Goal: Task Accomplishment & Management: Complete application form

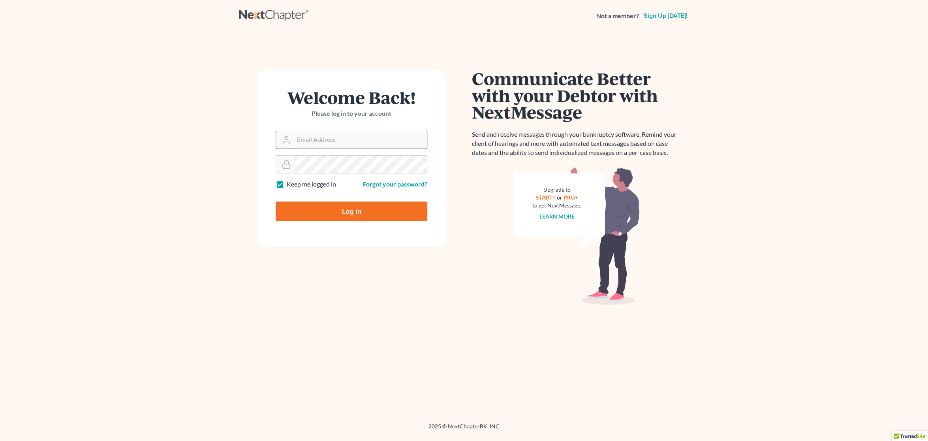
click at [368, 137] on input "Email Address" at bounding box center [360, 139] width 133 height 17
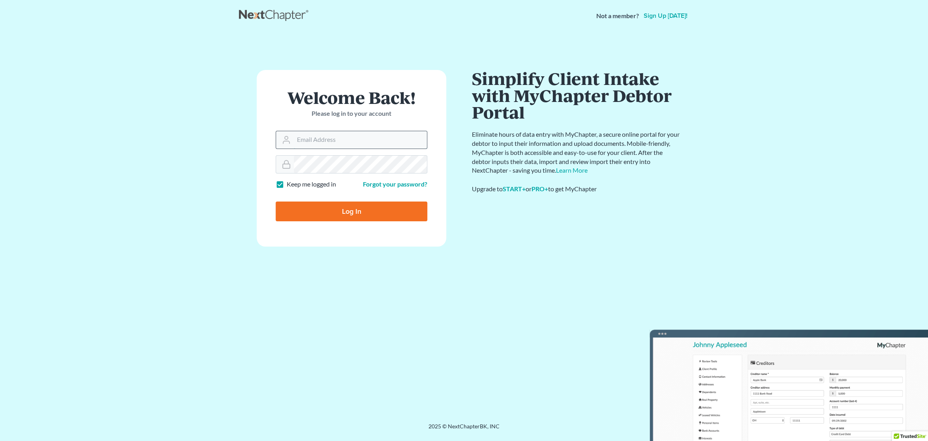
type input "[EMAIL_ADDRESS][DOMAIN_NAME]"
click at [381, 215] on input "Log In" at bounding box center [352, 211] width 152 height 20
type input "Thinking..."
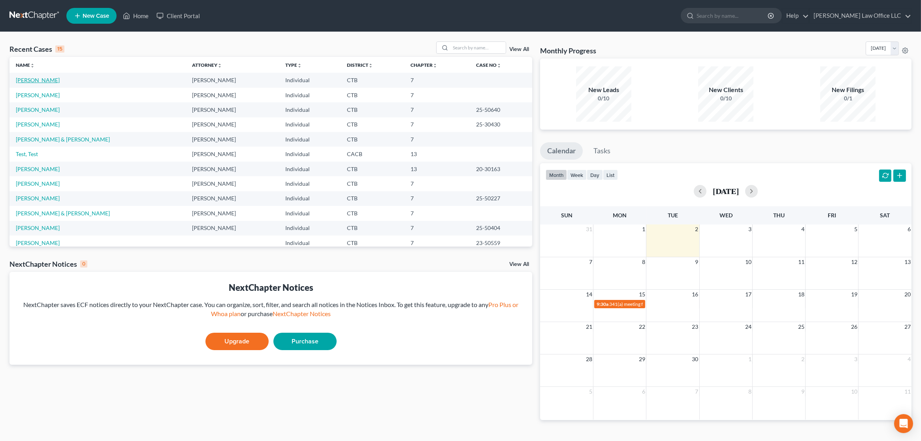
click at [37, 77] on link "[PERSON_NAME]" at bounding box center [38, 80] width 44 height 7
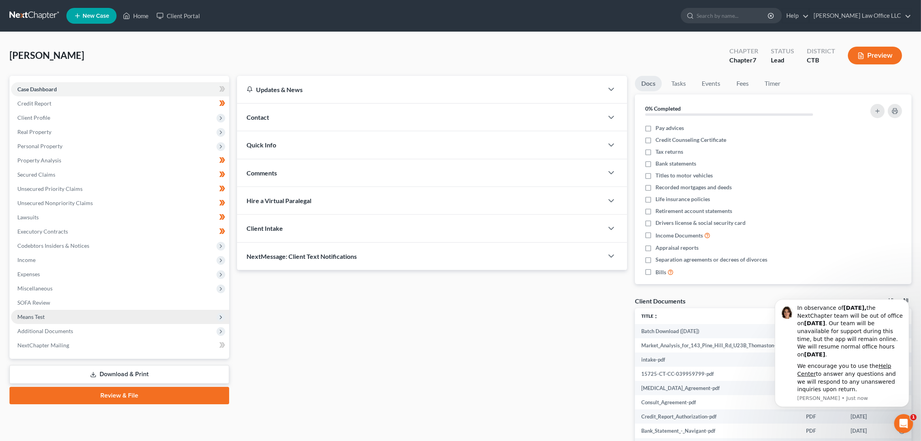
click at [71, 321] on span "Means Test" at bounding box center [120, 317] width 218 height 14
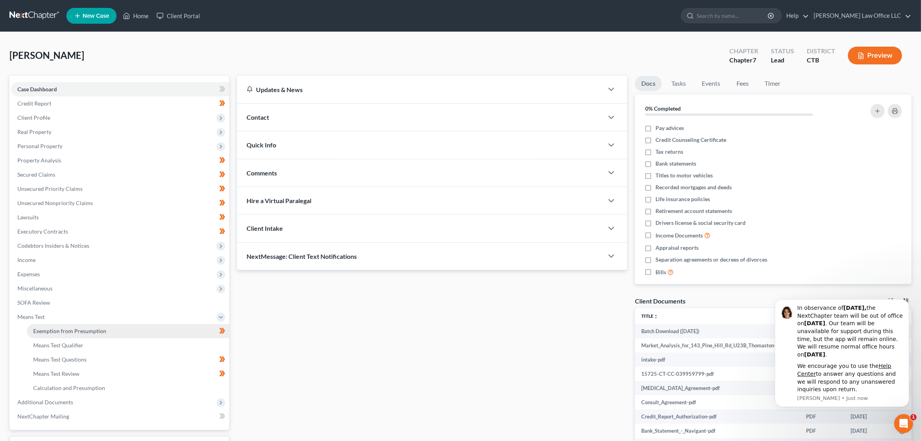
click at [71, 331] on span "Exemption from Presumption" at bounding box center [69, 331] width 73 height 7
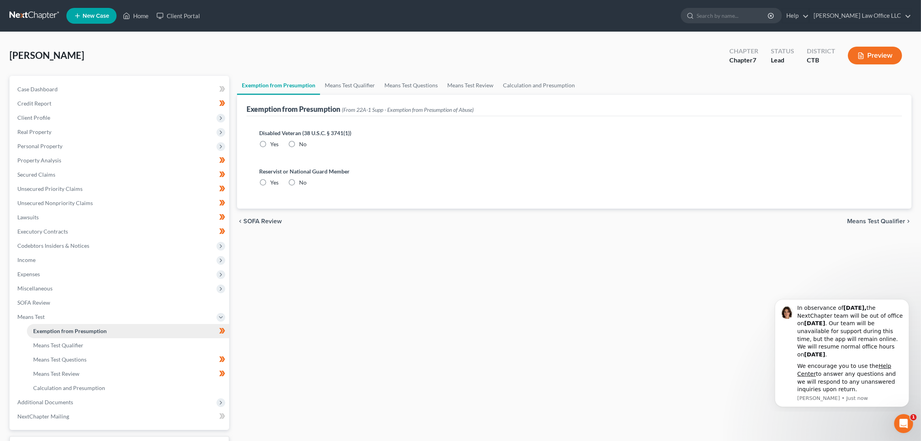
radio input "true"
click at [341, 84] on link "Means Test Qualifier" at bounding box center [350, 85] width 60 height 19
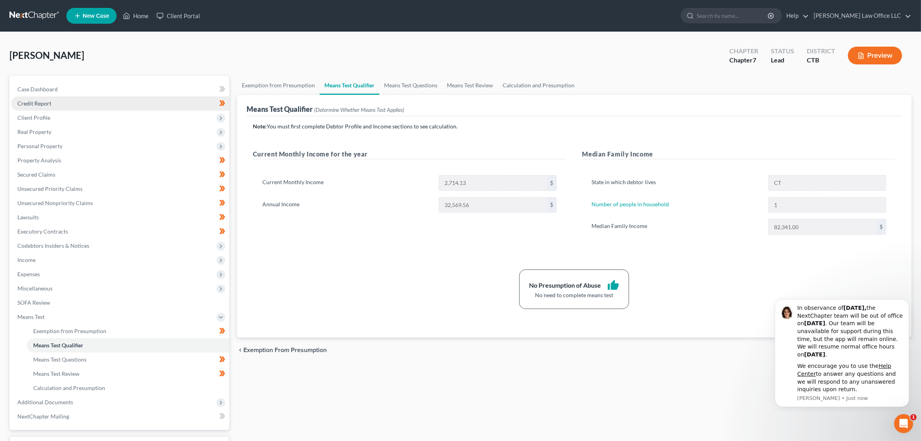
click at [81, 103] on link "Credit Report" at bounding box center [120, 103] width 218 height 14
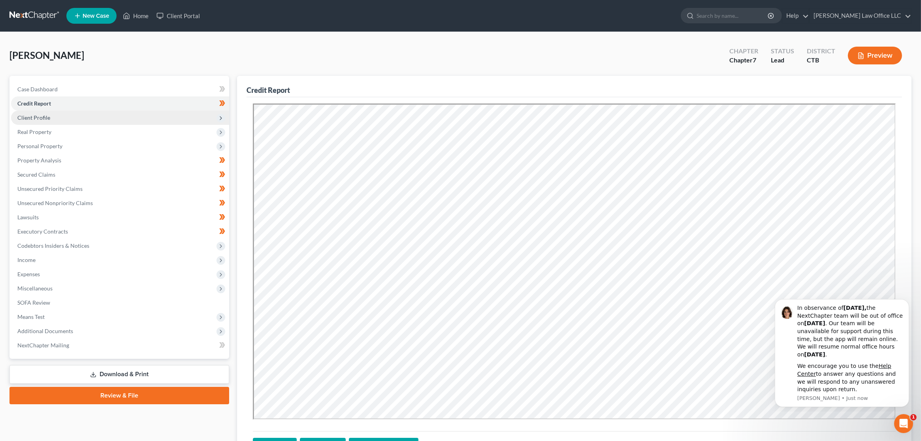
click at [71, 117] on span "Client Profile" at bounding box center [120, 118] width 218 height 14
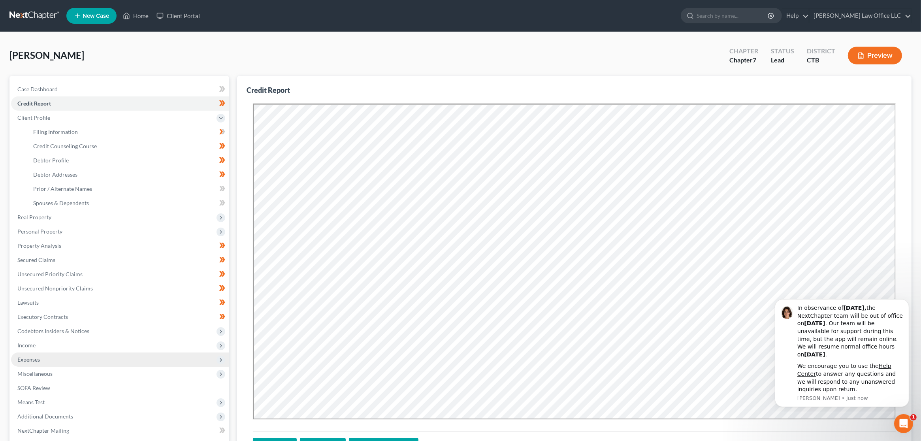
click at [53, 356] on span "Expenses" at bounding box center [120, 359] width 218 height 14
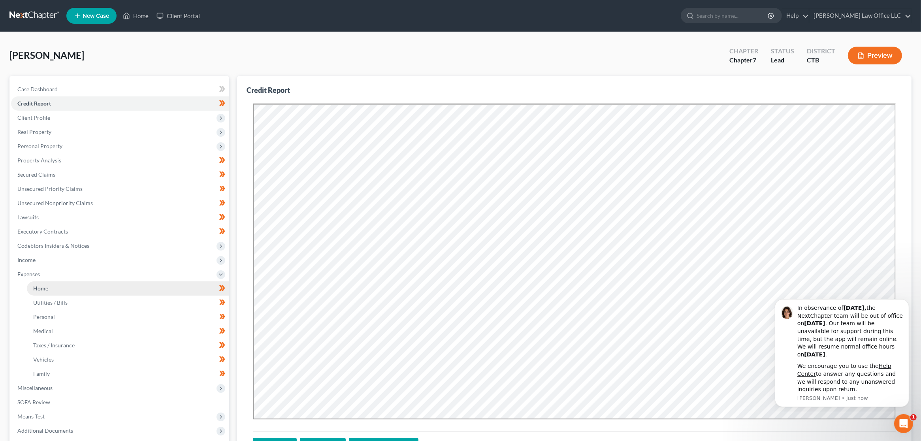
click at [63, 289] on link "Home" at bounding box center [128, 288] width 202 height 14
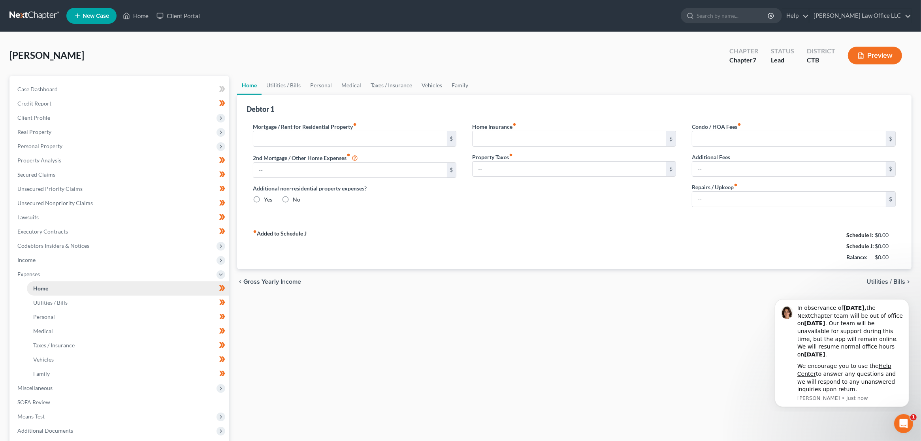
type input "1,243.00"
type input "0.00"
radio input "true"
type input "15.00"
type input "0.00"
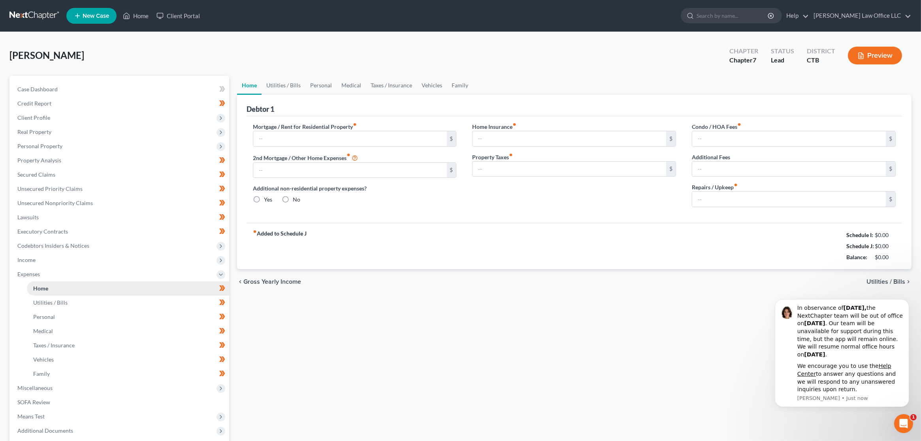
type input "264.16"
type input "0.00"
type input "100.00"
click at [52, 117] on span "Client Profile" at bounding box center [120, 118] width 218 height 14
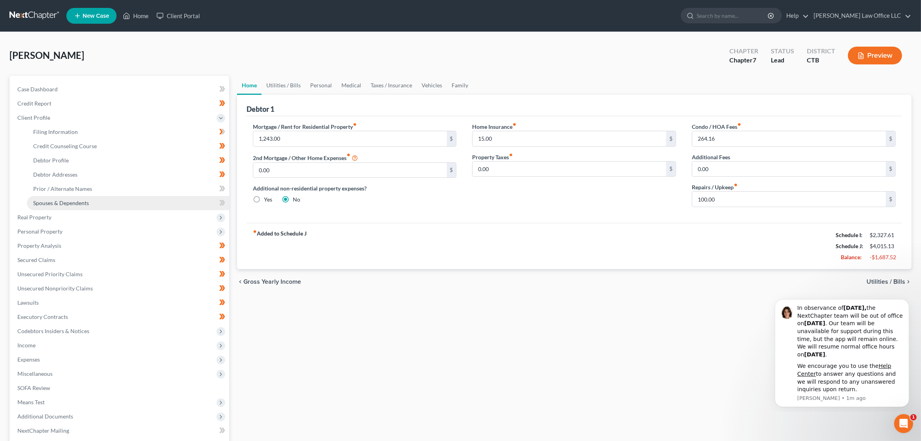
click at [77, 200] on span "Spouses & Dependents" at bounding box center [61, 203] width 56 height 7
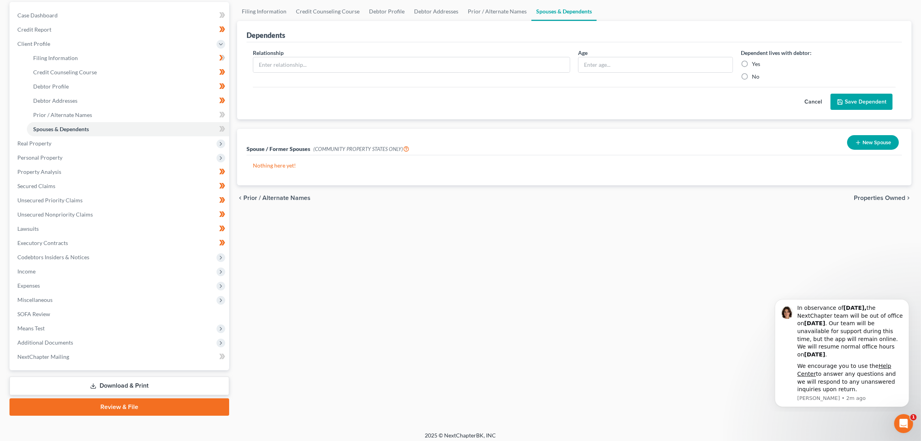
scroll to position [78, 0]
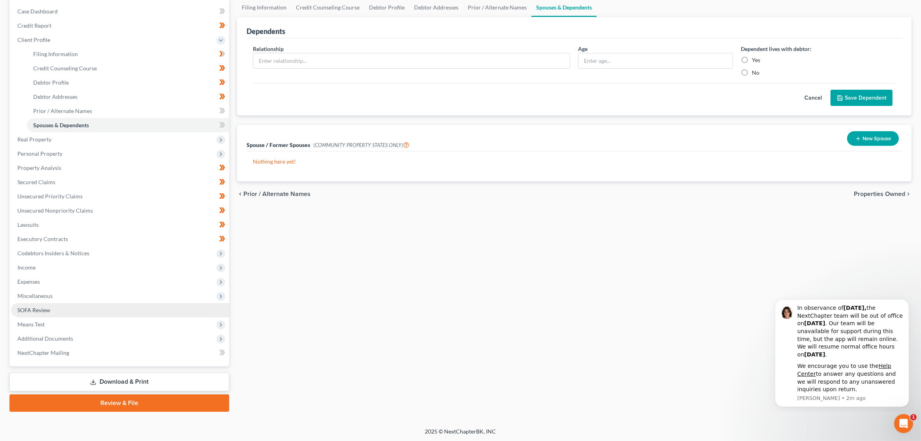
click at [72, 310] on link "SOFA Review" at bounding box center [120, 310] width 218 height 14
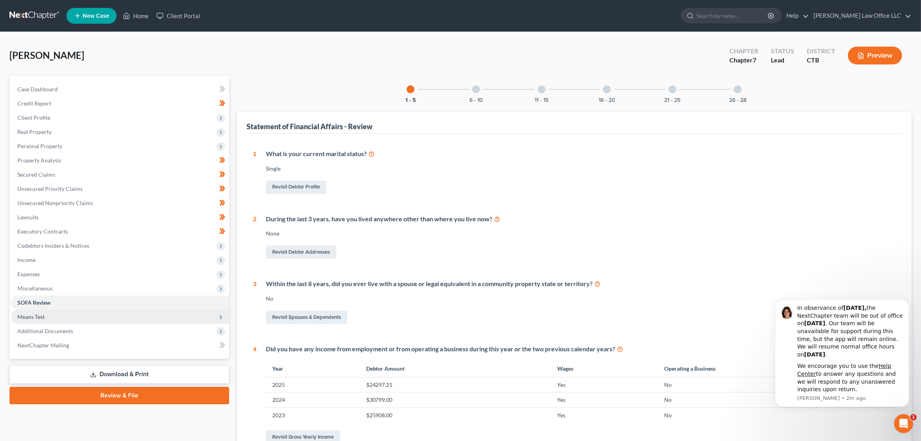
click at [83, 313] on span "Means Test" at bounding box center [120, 317] width 218 height 14
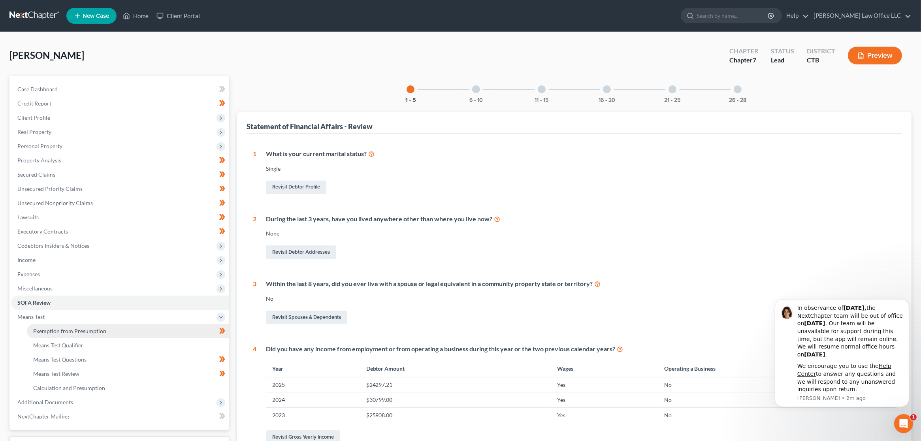
click at [83, 328] on span "Exemption from Presumption" at bounding box center [69, 331] width 73 height 7
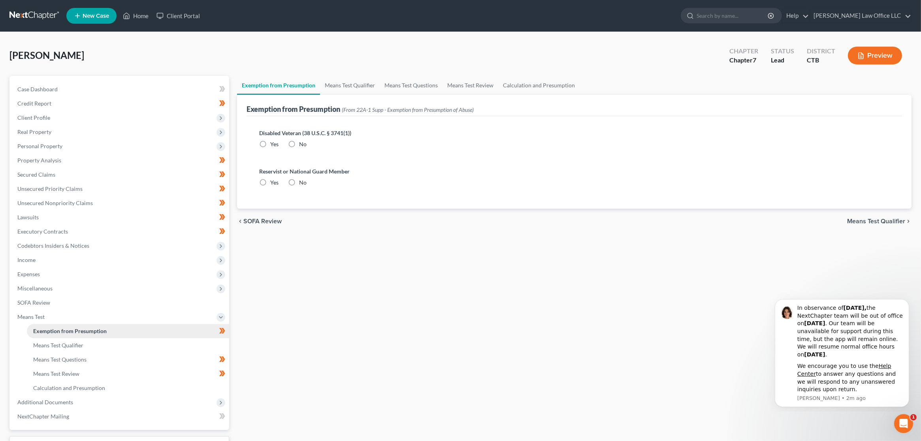
radio input "true"
click at [338, 85] on link "Means Test Qualifier" at bounding box center [350, 85] width 60 height 19
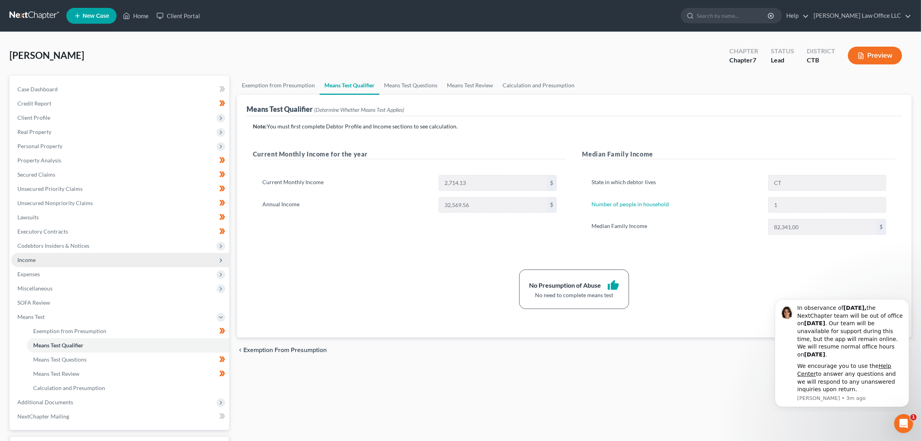
click at [53, 263] on span "Income" at bounding box center [120, 260] width 218 height 14
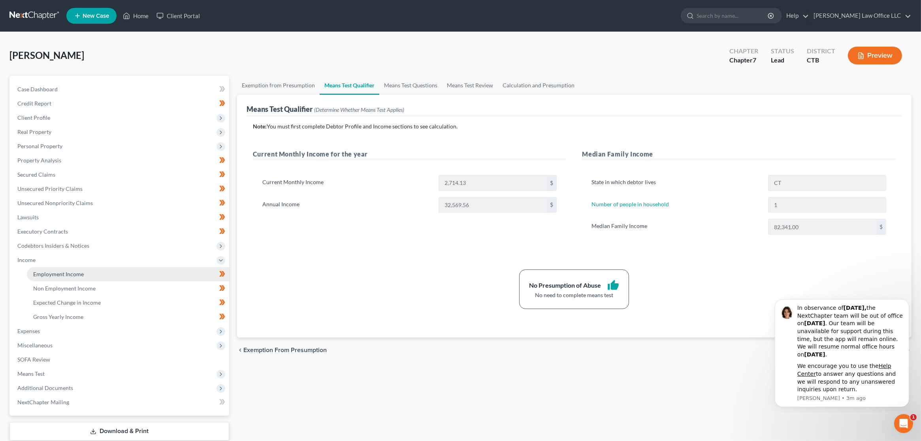
click at [50, 271] on span "Employment Income" at bounding box center [58, 274] width 51 height 7
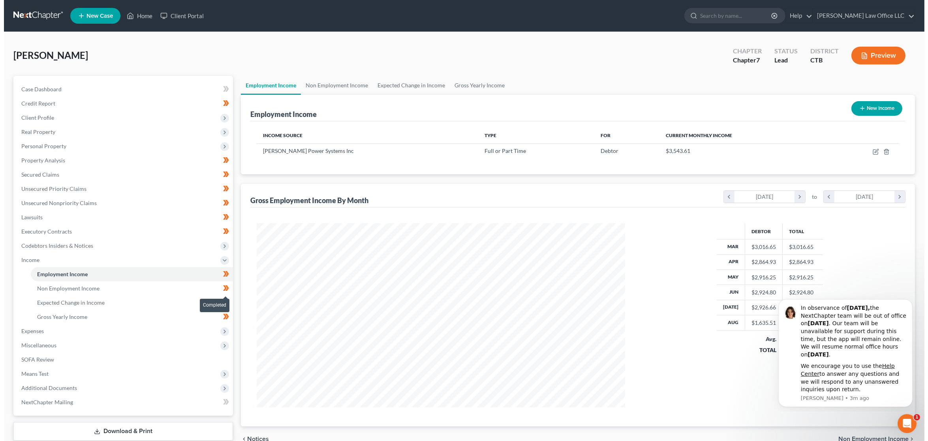
scroll to position [184, 384]
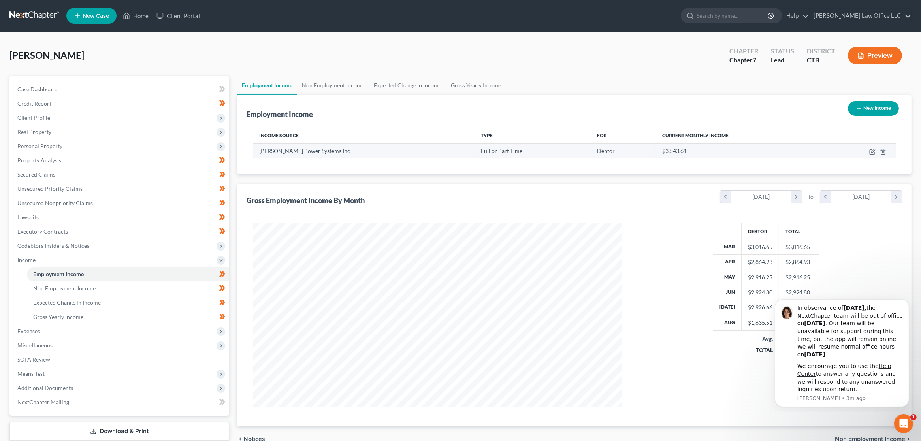
click at [425, 152] on div "[PERSON_NAME] Power Systems Inc" at bounding box center [363, 151] width 209 height 8
click at [870, 152] on icon "button" at bounding box center [872, 152] width 6 height 6
select select "0"
select select "6"
select select "2"
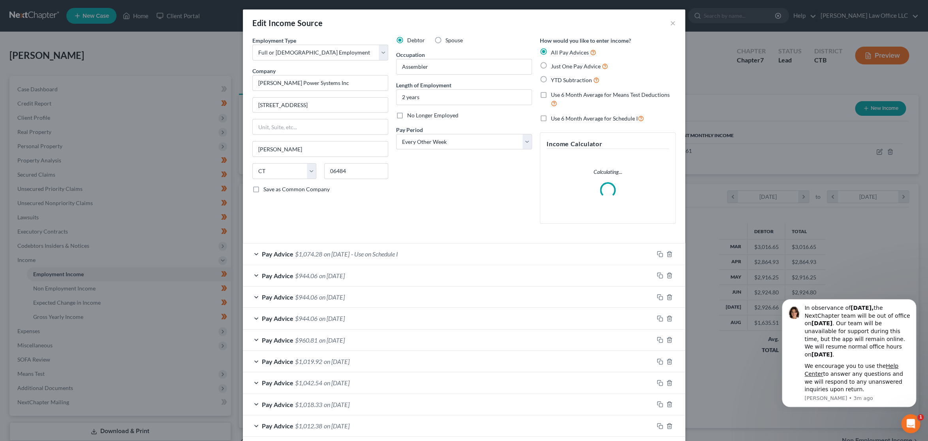
scroll to position [186, 387]
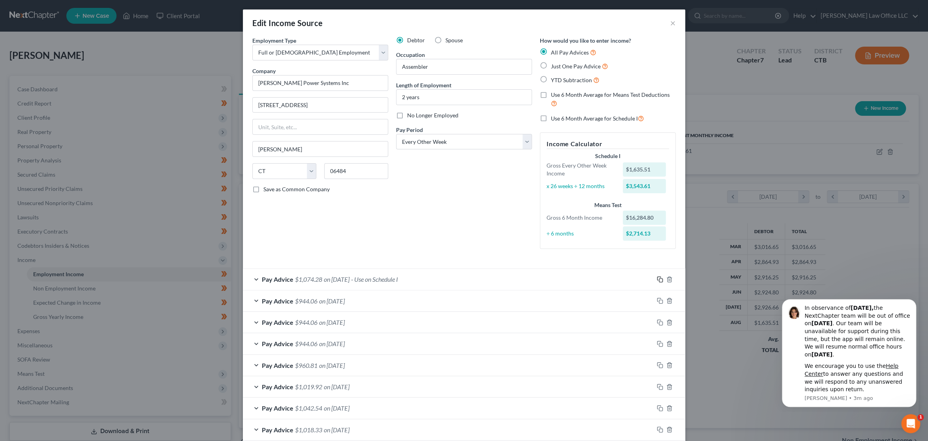
click at [657, 280] on icon "button" at bounding box center [660, 279] width 6 height 6
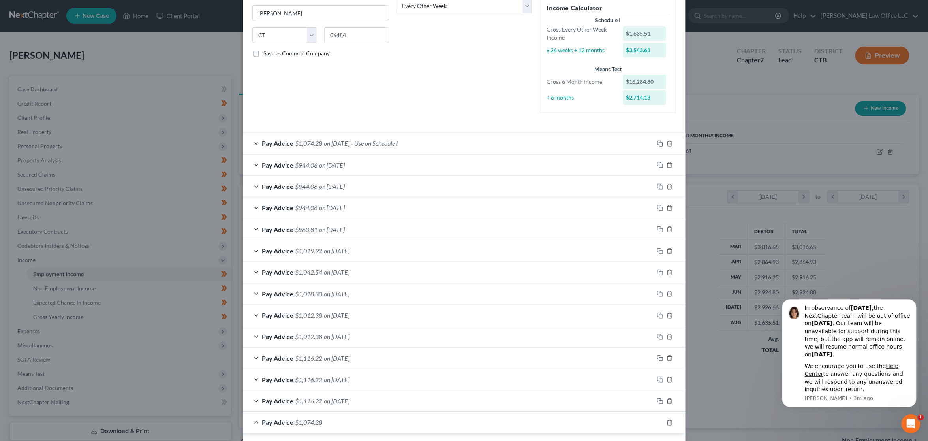
scroll to position [329, 0]
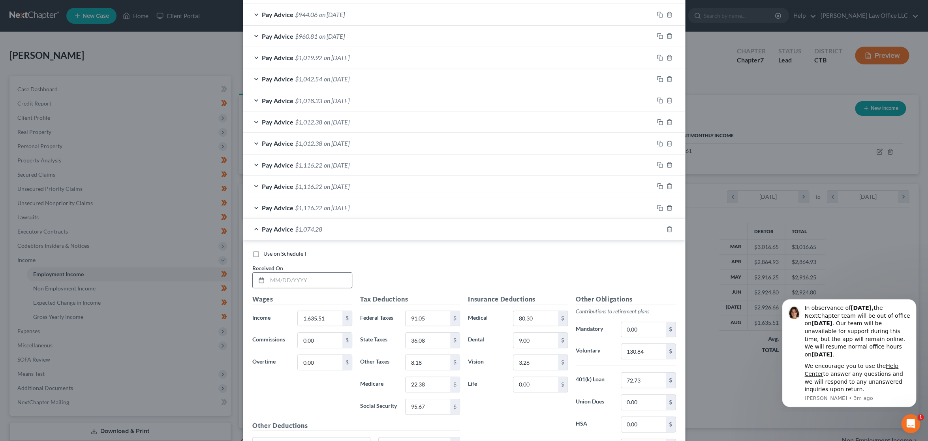
click at [322, 279] on input "text" at bounding box center [309, 280] width 85 height 15
type input "0"
type input "[DATE]"
type input "1,548.49"
click at [442, 314] on input "91.05" at bounding box center [428, 318] width 45 height 15
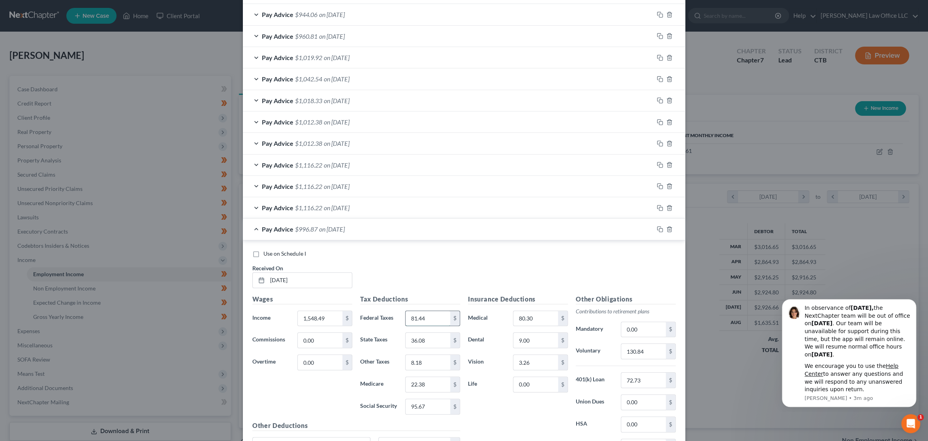
type input "81.44"
type input "29.72"
type input "7.75"
type input "21.11"
type input "90.27"
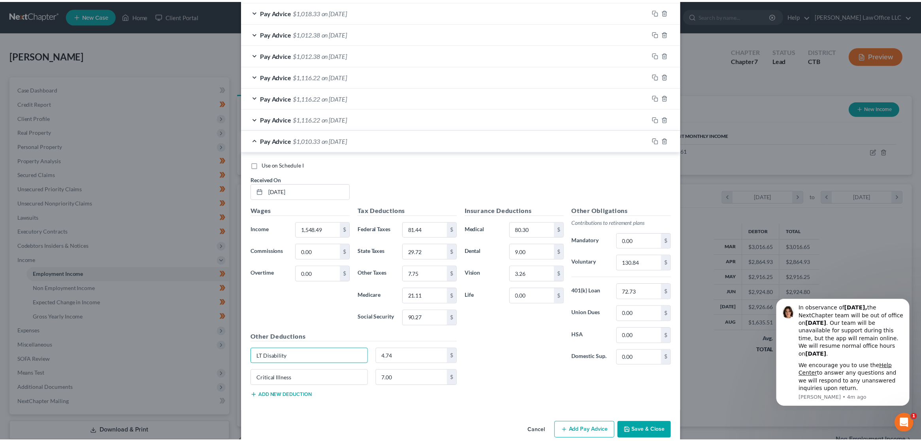
scroll to position [430, 0]
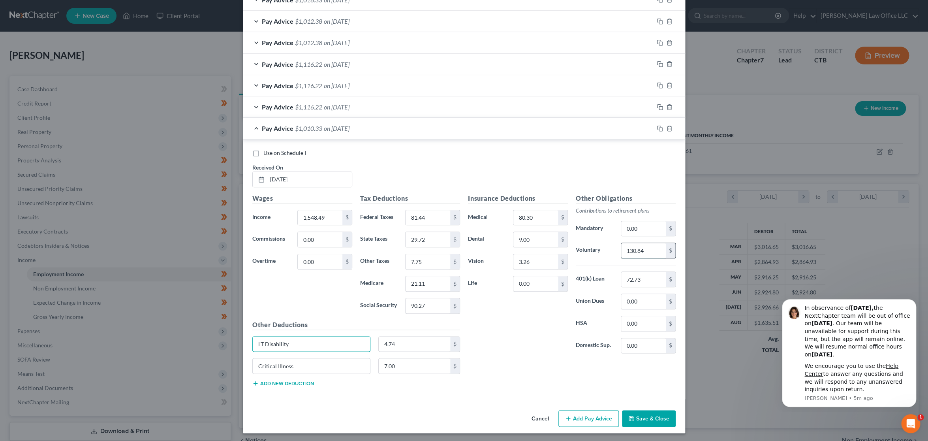
click at [647, 246] on input "130.84" at bounding box center [643, 250] width 45 height 15
click at [651, 248] on input "130.84" at bounding box center [643, 250] width 45 height 15
type input "123.88"
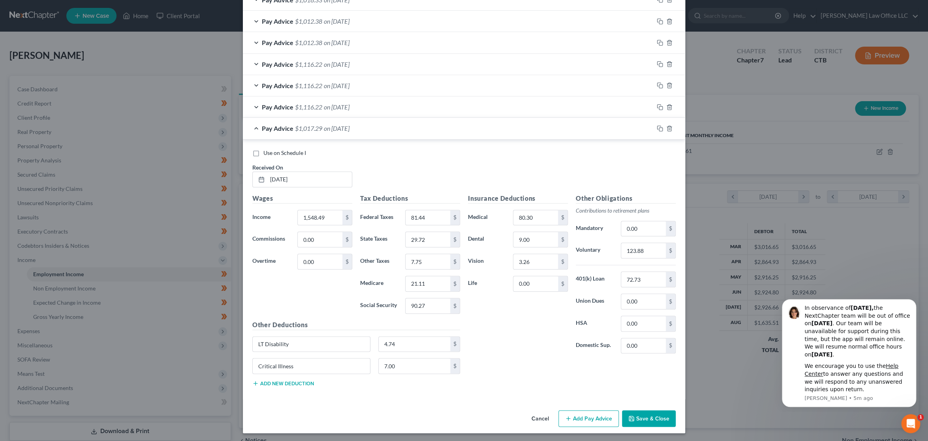
click at [650, 414] on button "Save & Close" at bounding box center [649, 418] width 54 height 17
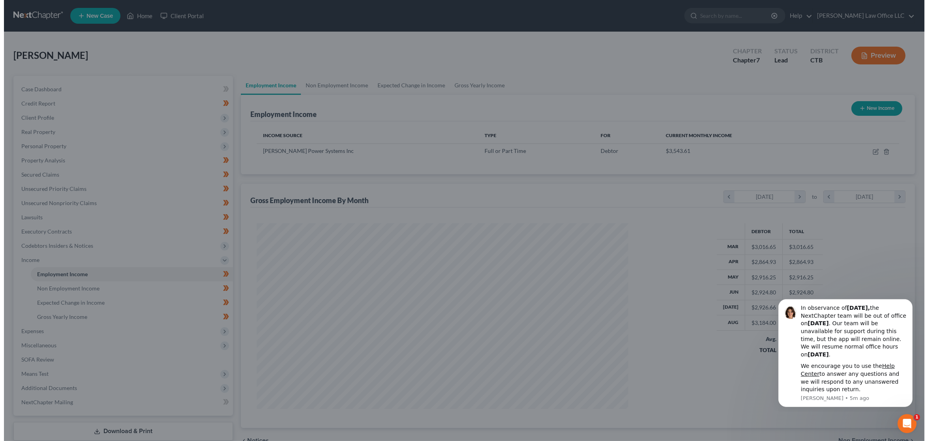
scroll to position [394871, 394671]
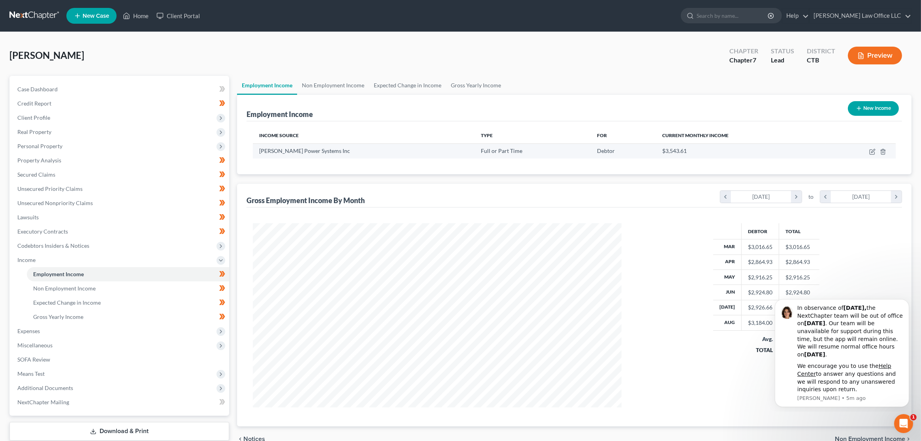
click at [868, 150] on td at bounding box center [860, 150] width 70 height 15
click at [874, 153] on icon "button" at bounding box center [872, 152] width 6 height 6
select select "0"
select select "6"
select select "2"
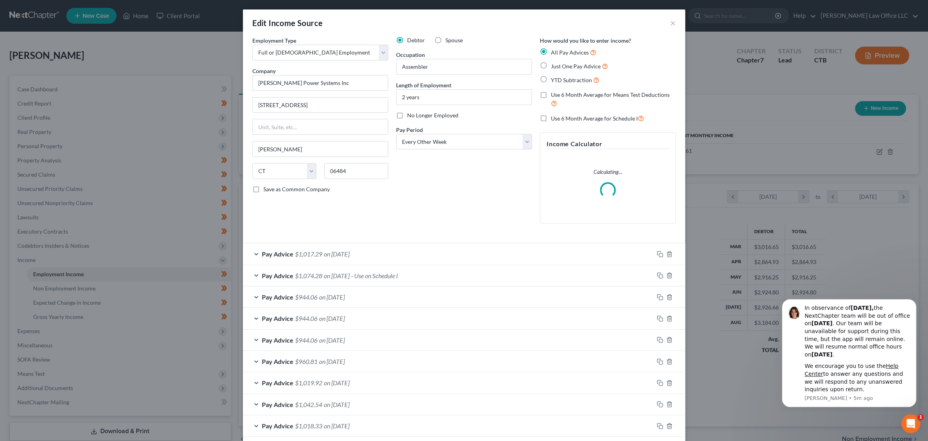
scroll to position [186, 387]
click at [914, 414] on div "Open Intercom Messenger" at bounding box center [910, 422] width 26 height 26
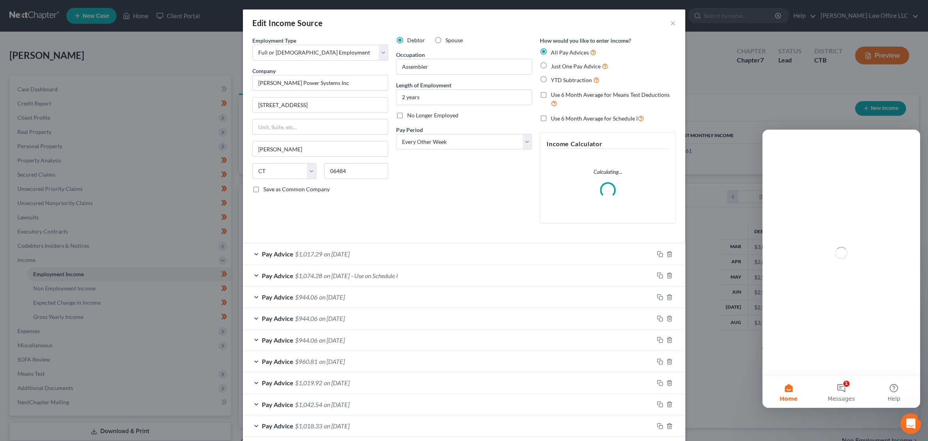
scroll to position [0, 0]
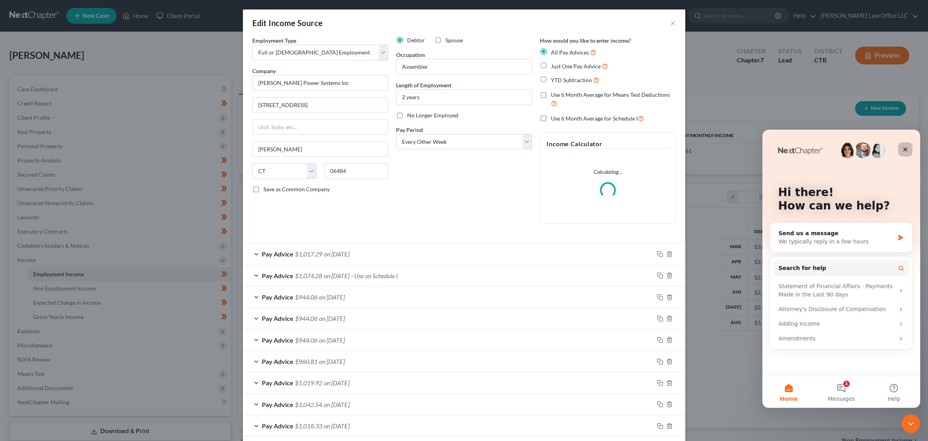
click at [906, 151] on icon "Close" at bounding box center [905, 149] width 6 height 6
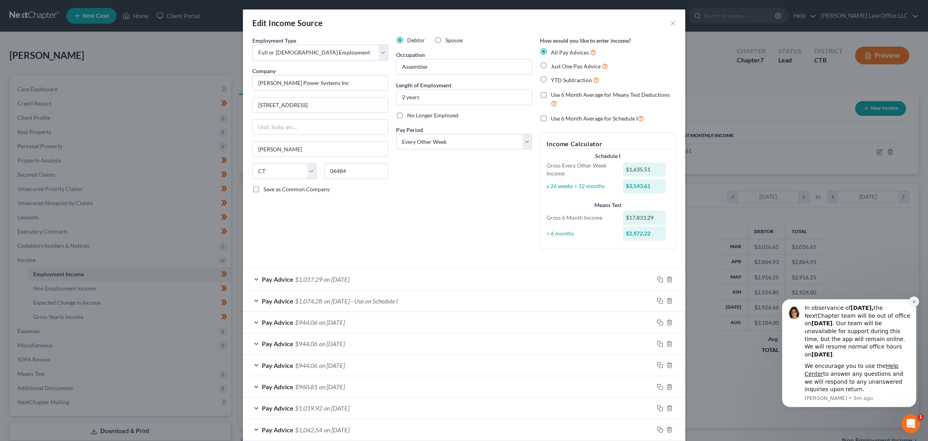
click at [913, 304] on button "Dismiss notification" at bounding box center [914, 301] width 10 height 10
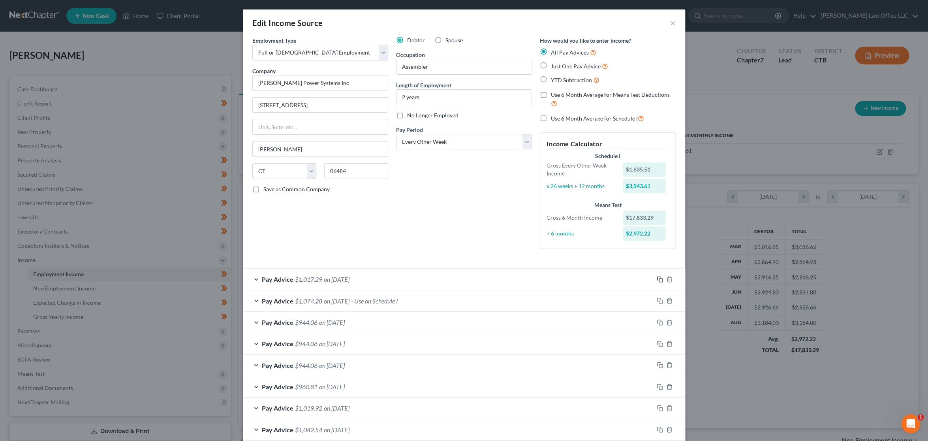
click at [657, 279] on icon "button" at bounding box center [660, 279] width 6 height 6
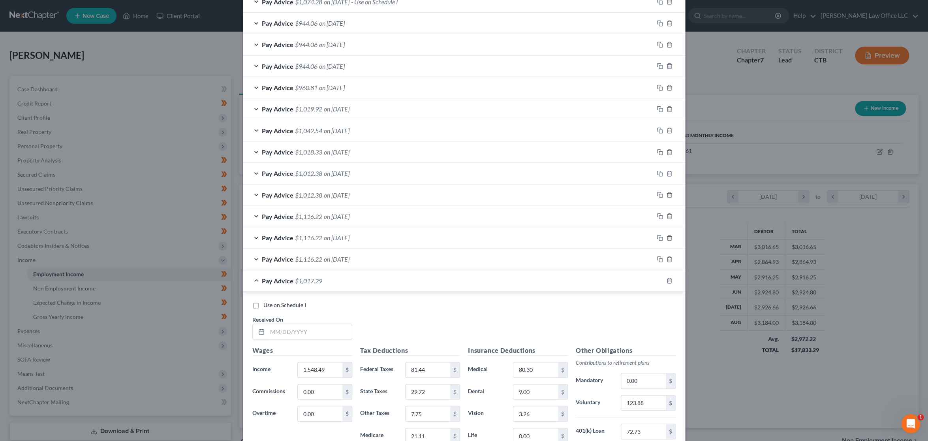
scroll to position [329, 0]
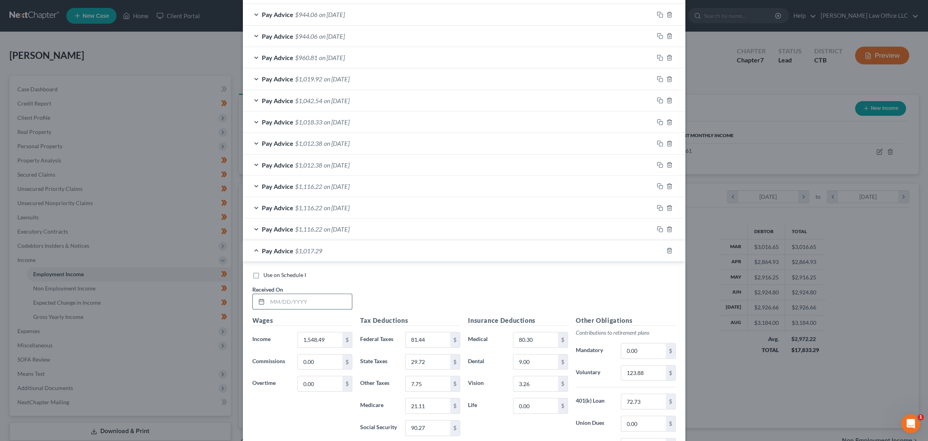
click at [326, 299] on input "text" at bounding box center [309, 301] width 85 height 15
type input "[DATE]"
click at [331, 340] on input "1,548.49" at bounding box center [320, 339] width 45 height 15
type input "1,481.55"
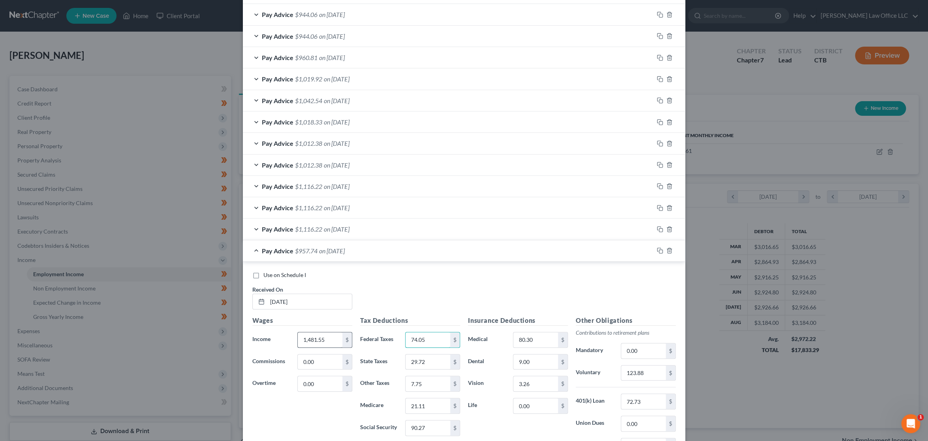
type input "74.05"
type input "25.38"
type input "7.40"
type input "20.14"
type input "86.11"
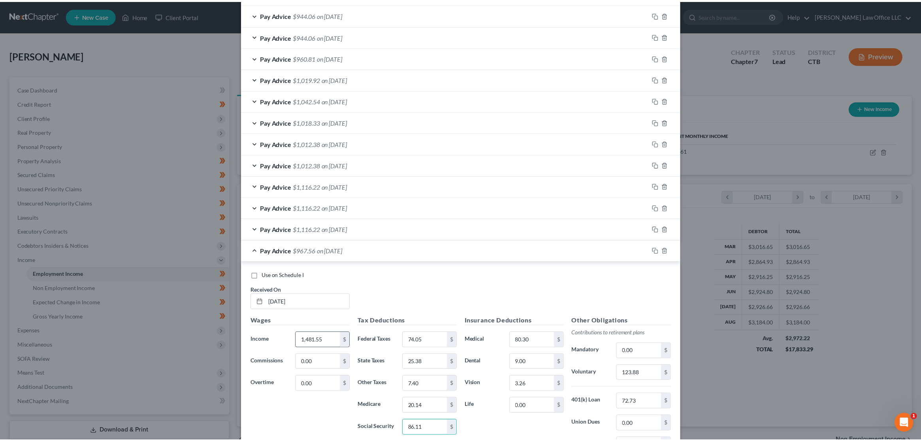
scroll to position [452, 0]
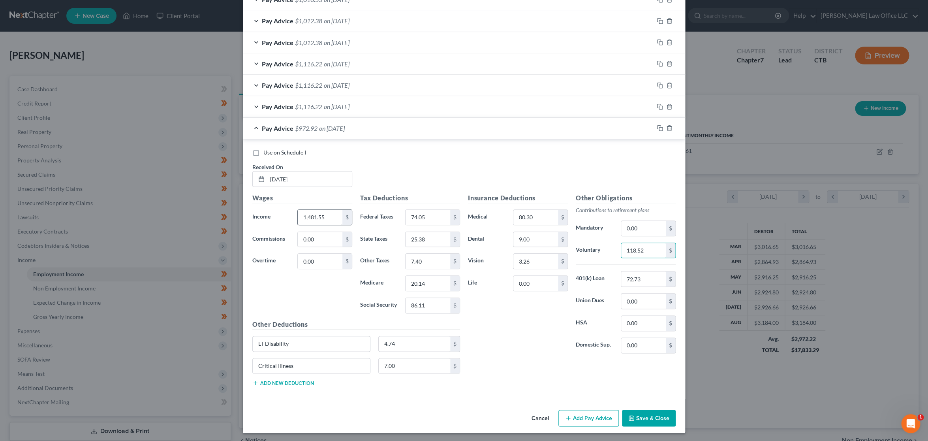
type input "118.52"
click at [634, 416] on button "Save & Close" at bounding box center [649, 418] width 54 height 17
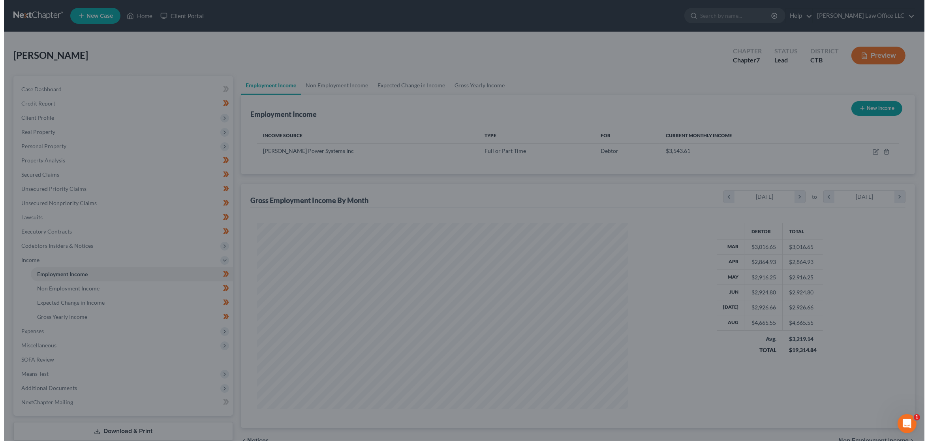
scroll to position [394871, 394671]
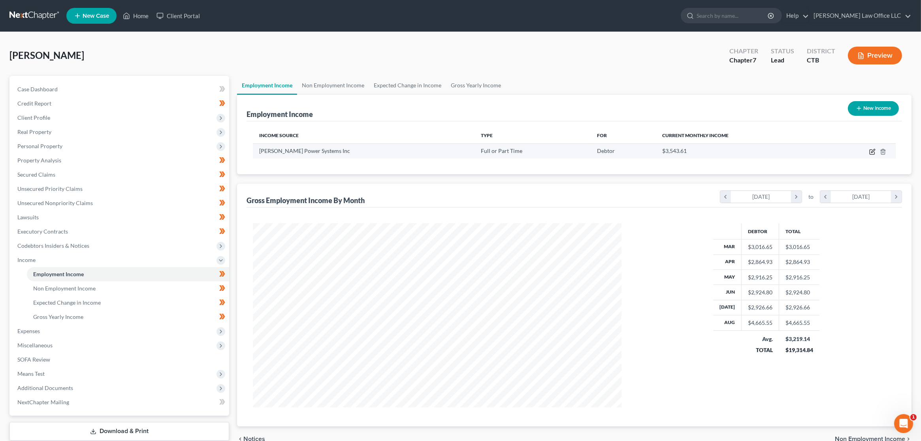
click at [873, 152] on icon "button" at bounding box center [872, 152] width 6 height 6
select select "0"
select select "6"
select select "2"
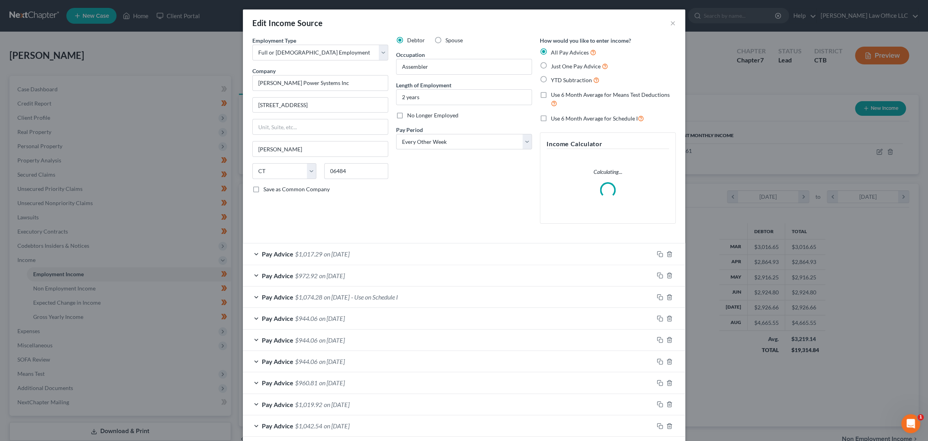
scroll to position [186, 387]
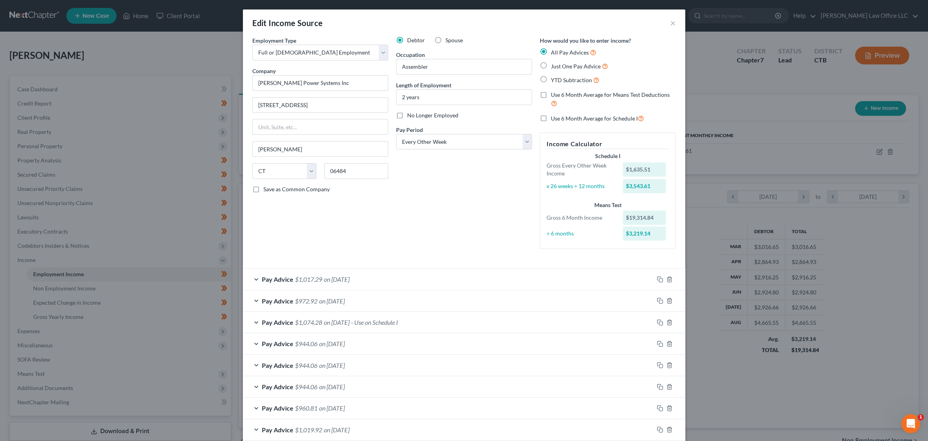
click at [339, 340] on span "on [DATE]" at bounding box center [332, 344] width 26 height 8
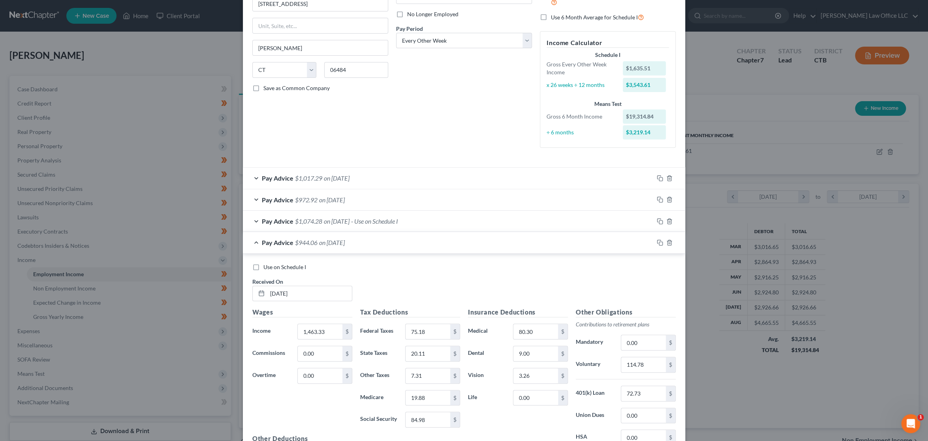
scroll to position [132, 0]
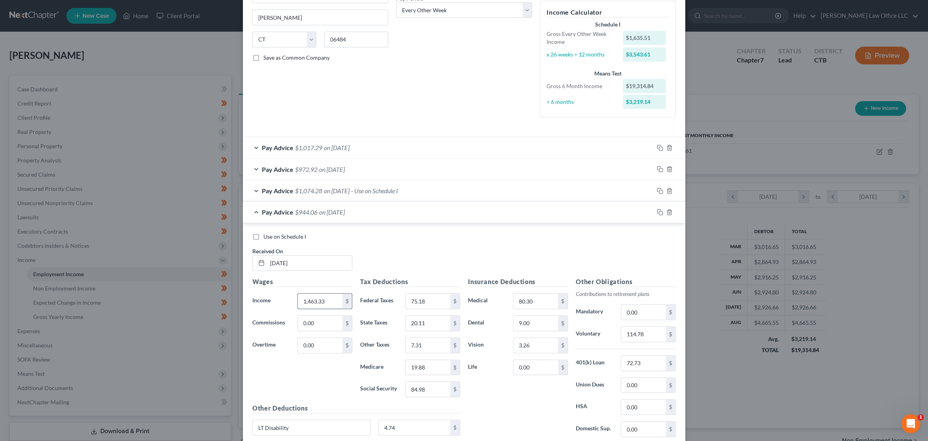
click at [326, 301] on input "1,463.33" at bounding box center [320, 301] width 45 height 15
type input "1,468.16"
type input "72.57"
type input "23.08"
type input "7.34"
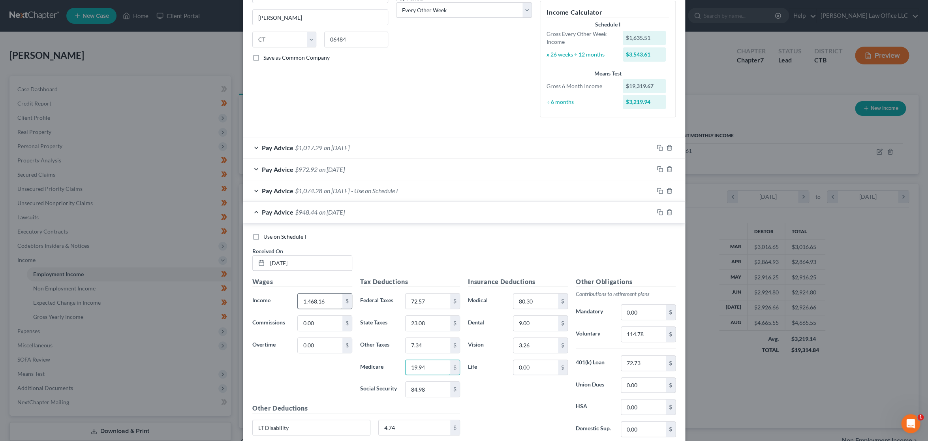
type input "19.94"
type input "85.28"
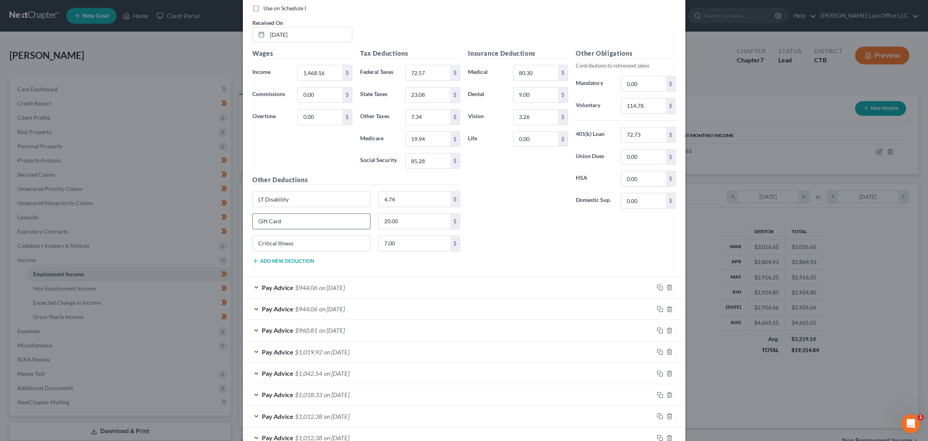
click at [331, 220] on input "Gift Card" at bounding box center [311, 221] width 117 height 15
type input "G"
click at [647, 99] on input "114.78" at bounding box center [643, 105] width 45 height 15
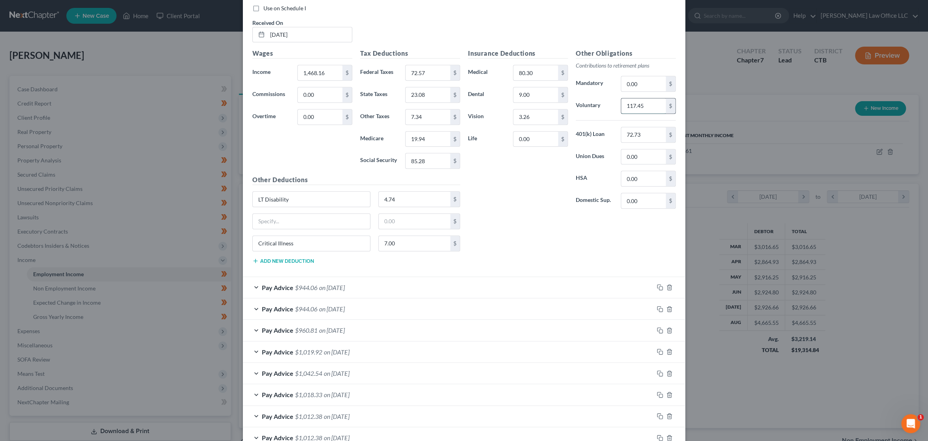
type input "117.45"
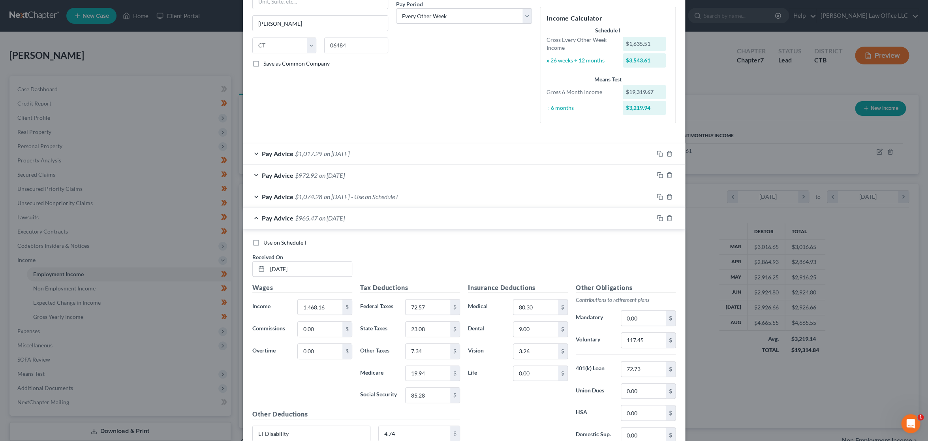
scroll to position [79, 0]
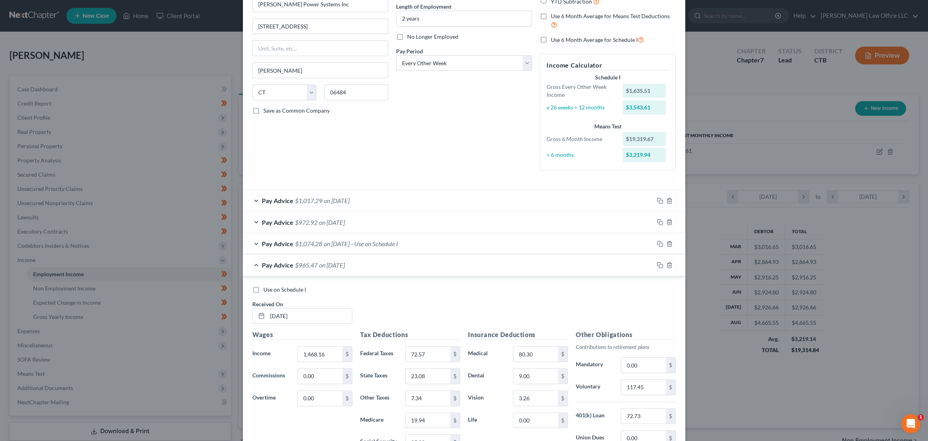
click at [388, 257] on div "Pay Advice $965.47 on [DATE]" at bounding box center [448, 264] width 411 height 21
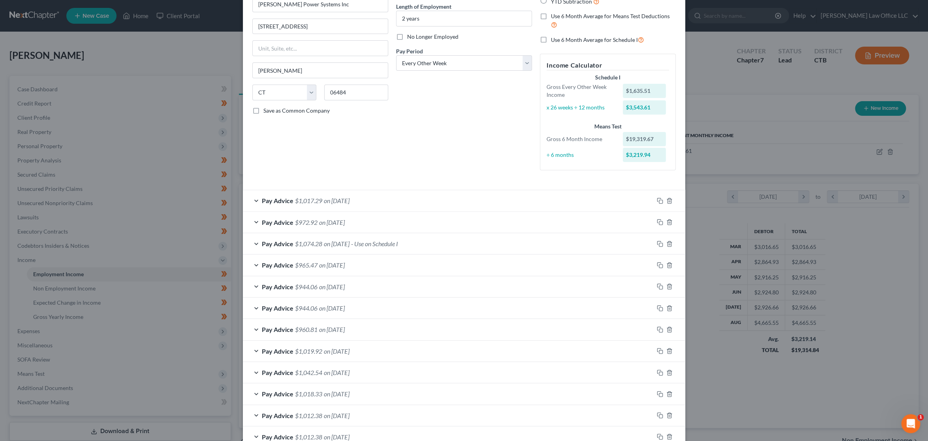
click at [359, 286] on div "Pay Advice $944.06 on [DATE]" at bounding box center [448, 286] width 411 height 21
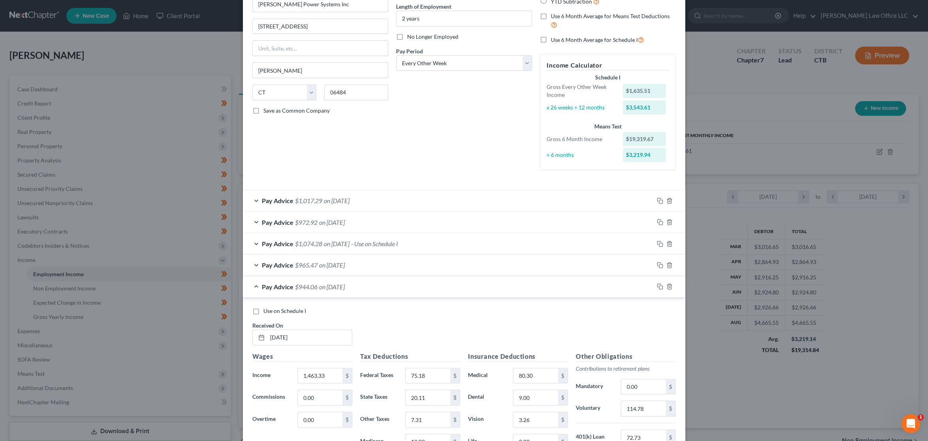
scroll to position [145, 0]
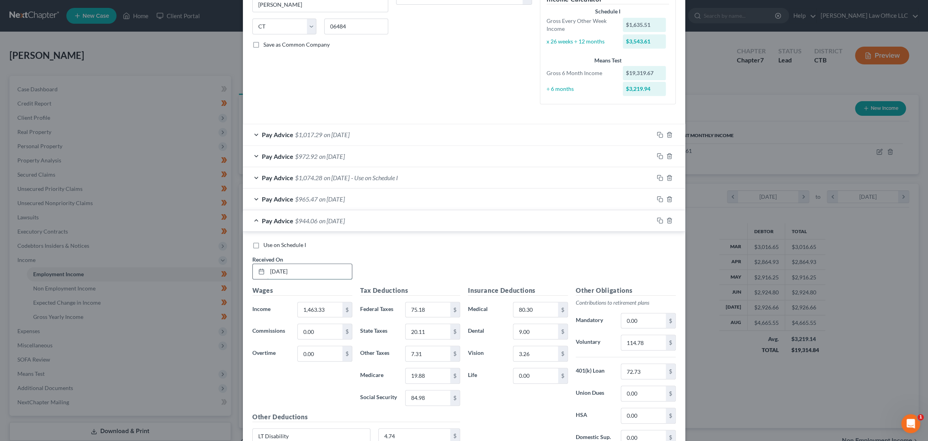
click at [281, 269] on input "[DATE]" at bounding box center [309, 271] width 85 height 15
type input "[DATE]"
click at [330, 312] on input "1,463.33" at bounding box center [320, 309] width 45 height 15
type input "1,555.18"
type input "82.18"
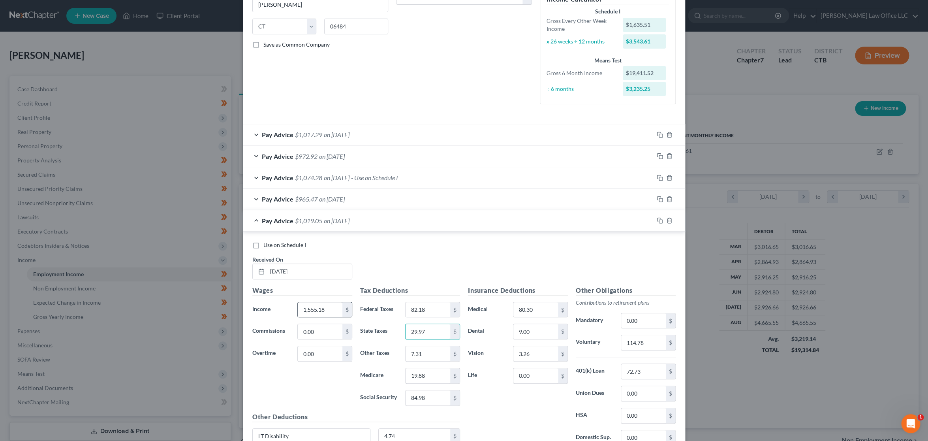
type input "29.97"
type input "7.78"
type input "21.21"
type input "90.69"
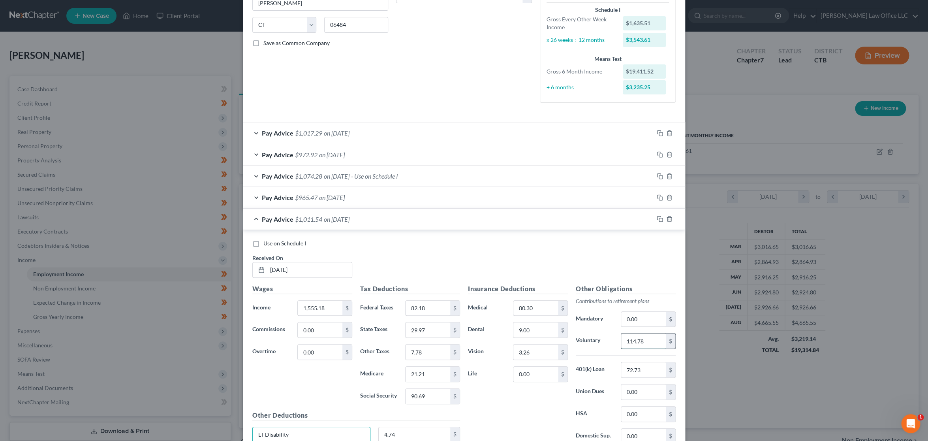
click at [653, 337] on input "114.78" at bounding box center [643, 340] width 45 height 15
type input "124.41"
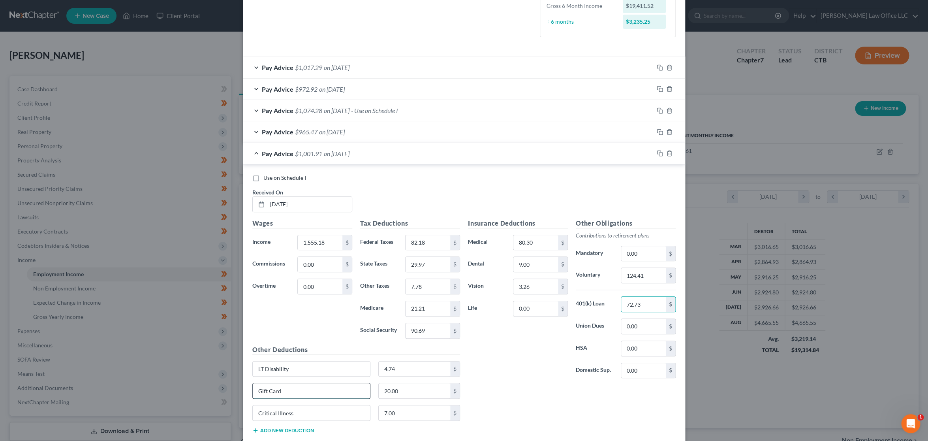
click at [329, 390] on input "Gift Card" at bounding box center [311, 390] width 117 height 15
click at [425, 390] on input "20.00" at bounding box center [415, 390] width 72 height 15
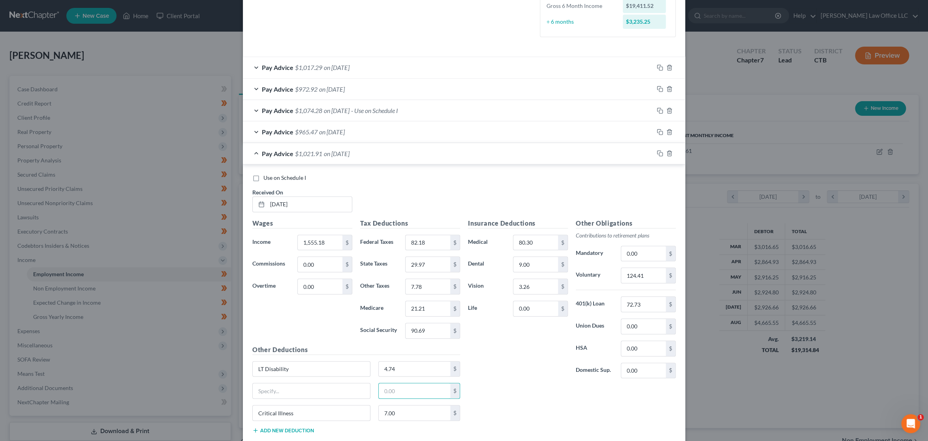
click at [518, 382] on div "Insurance Deductions Medical 80.30 $ Dental 9.00 $ Vision 3.26 $ Life 0.00 $" at bounding box center [518, 301] width 108 height 166
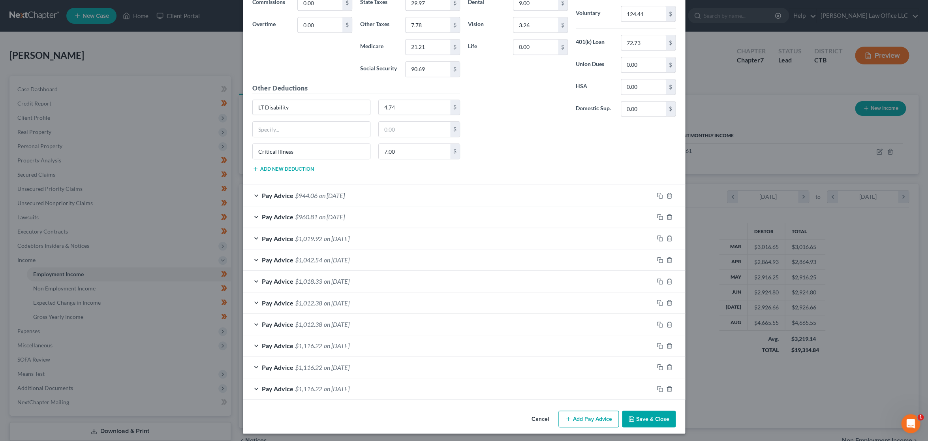
scroll to position [474, 0]
click at [325, 367] on span "on [DATE]" at bounding box center [337, 367] width 26 height 8
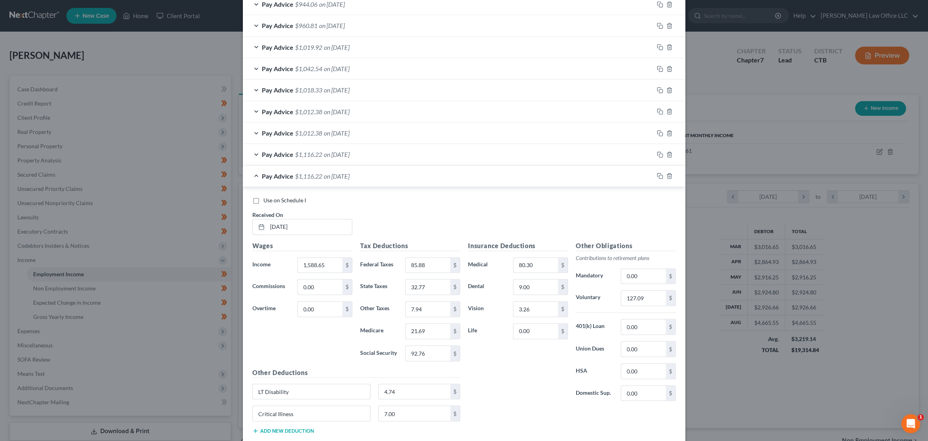
scroll to position [671, 0]
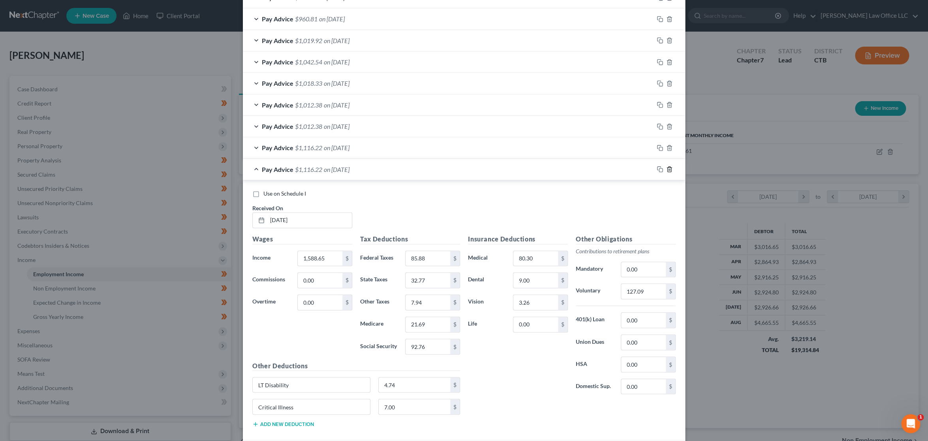
click at [667, 169] on icon "button" at bounding box center [669, 169] width 6 height 6
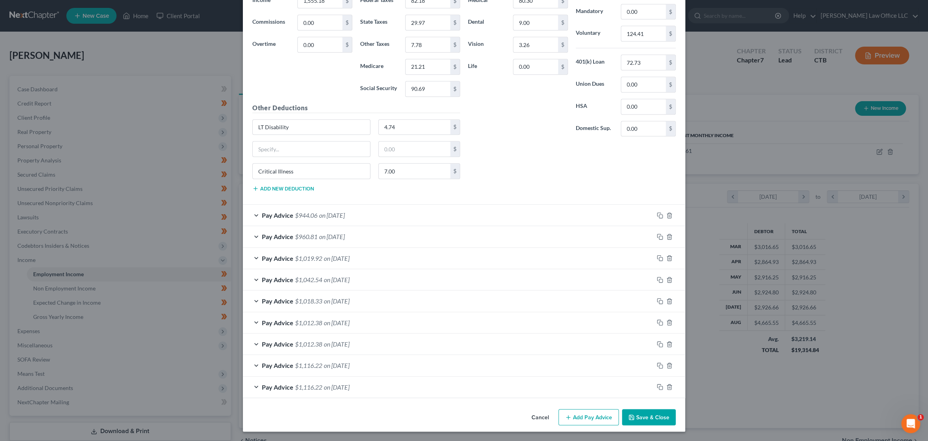
scroll to position [452, 0]
click at [668, 386] on icon "button" at bounding box center [670, 388] width 4 height 5
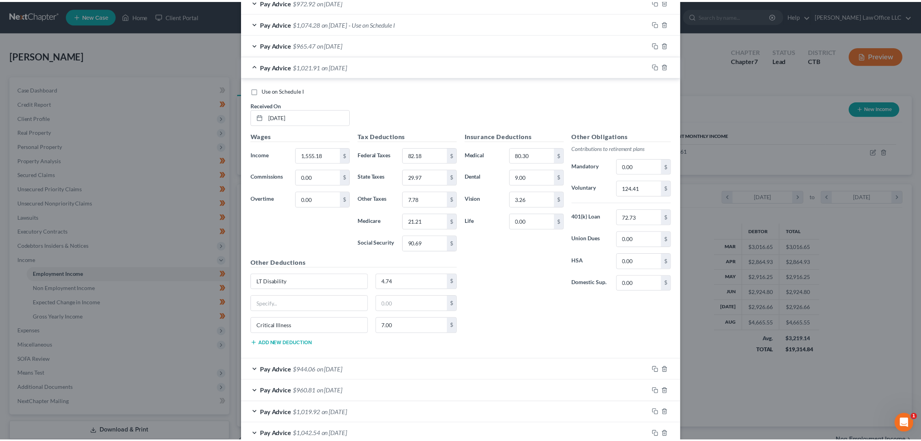
scroll to position [431, 0]
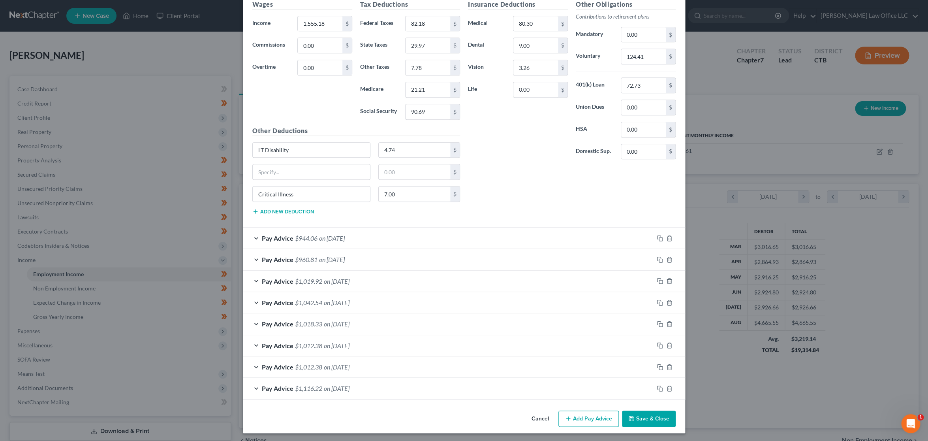
click at [648, 421] on button "Save & Close" at bounding box center [649, 418] width 54 height 17
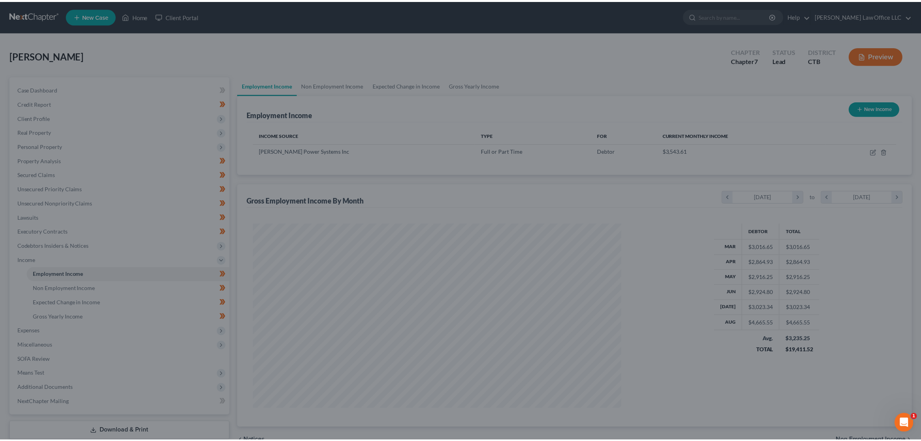
scroll to position [394871, 394671]
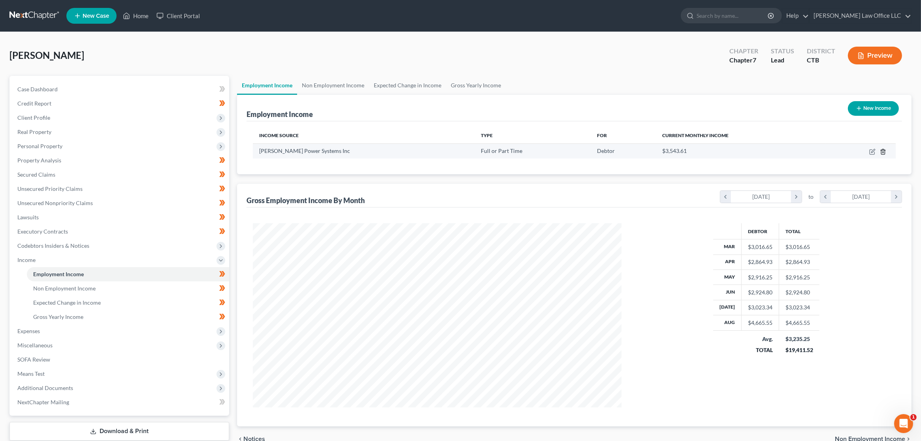
click at [886, 149] on icon "button" at bounding box center [883, 152] width 6 height 6
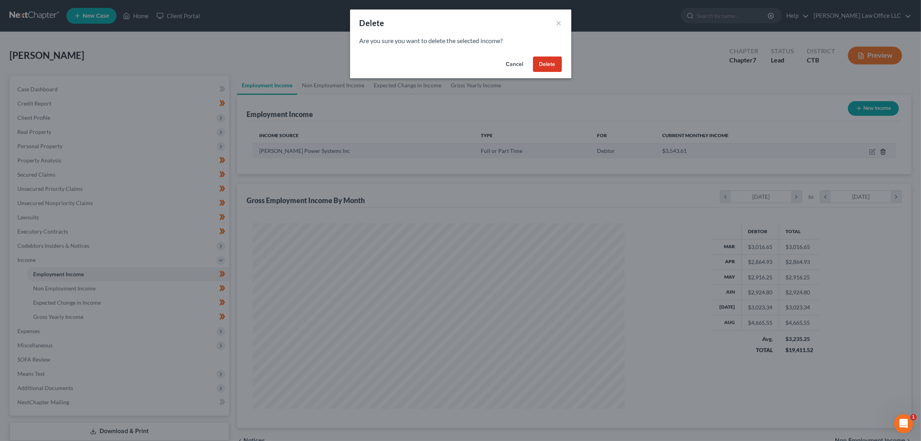
scroll to position [186, 387]
click at [516, 66] on button "Cancel" at bounding box center [518, 64] width 30 height 16
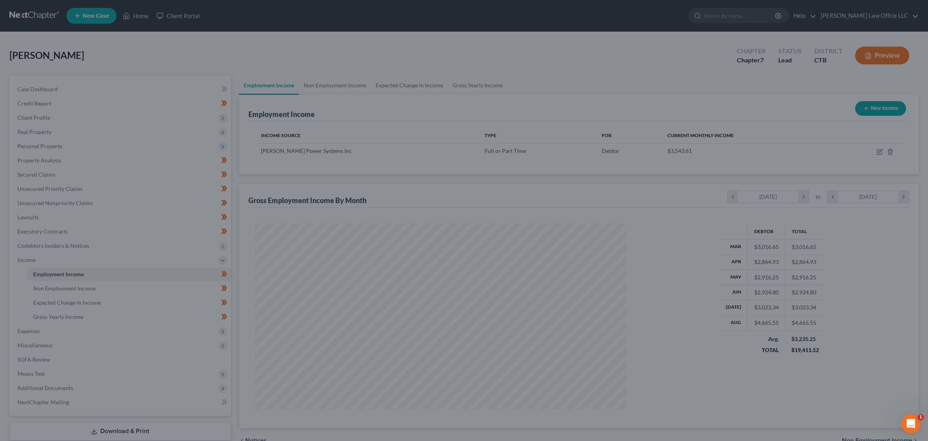
scroll to position [394871, 394671]
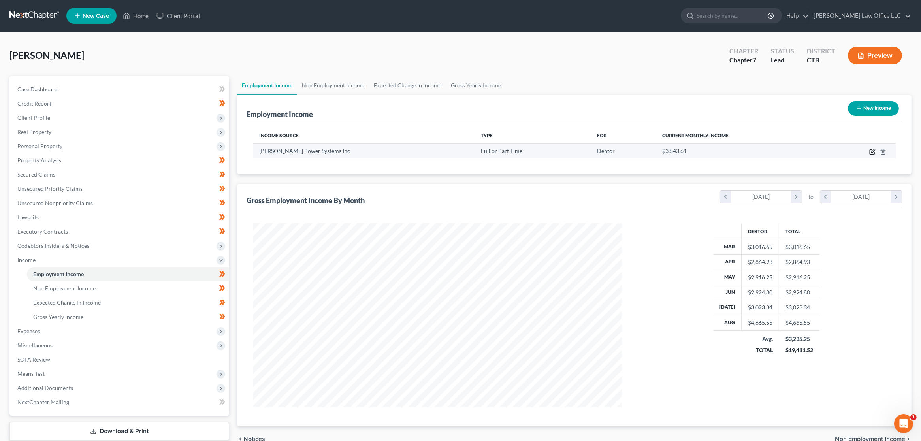
click at [870, 152] on icon "button" at bounding box center [872, 152] width 5 height 5
select select "0"
select select "6"
select select "2"
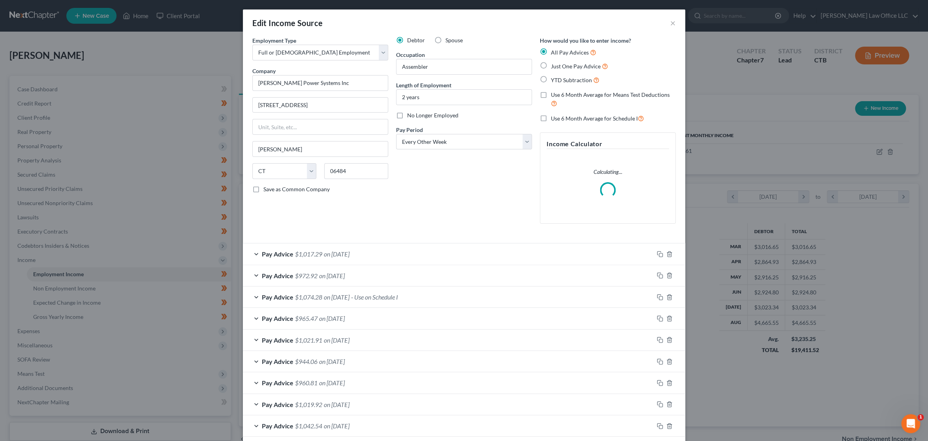
scroll to position [186, 387]
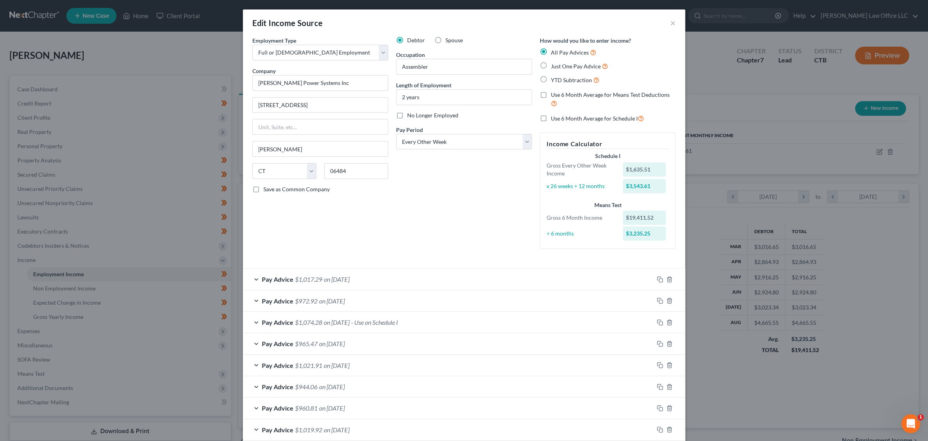
click at [408, 277] on div "Pay Advice $1,017.29 on [DATE]" at bounding box center [448, 279] width 411 height 21
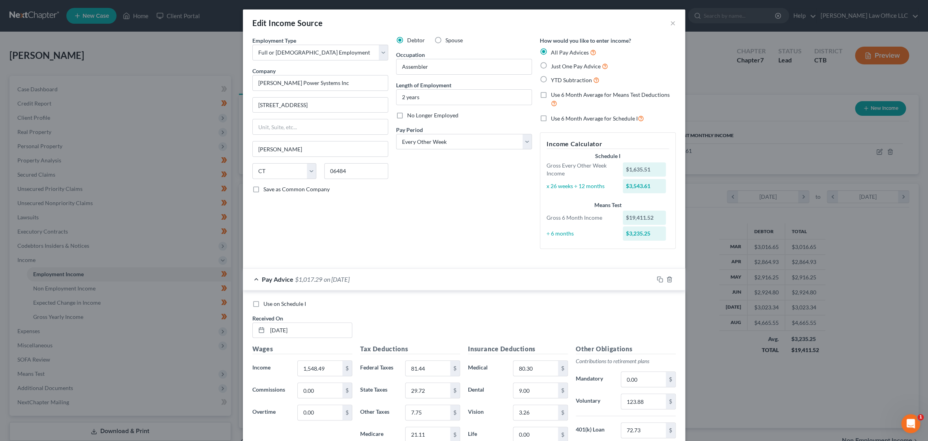
click at [264, 303] on label "Use on Schedule I" at bounding box center [285, 304] width 43 height 8
click at [267, 303] on input "Use on Schedule I" at bounding box center [269, 302] width 5 height 5
checkbox input "true"
click at [277, 280] on span "Pay Advice" at bounding box center [278, 279] width 32 height 8
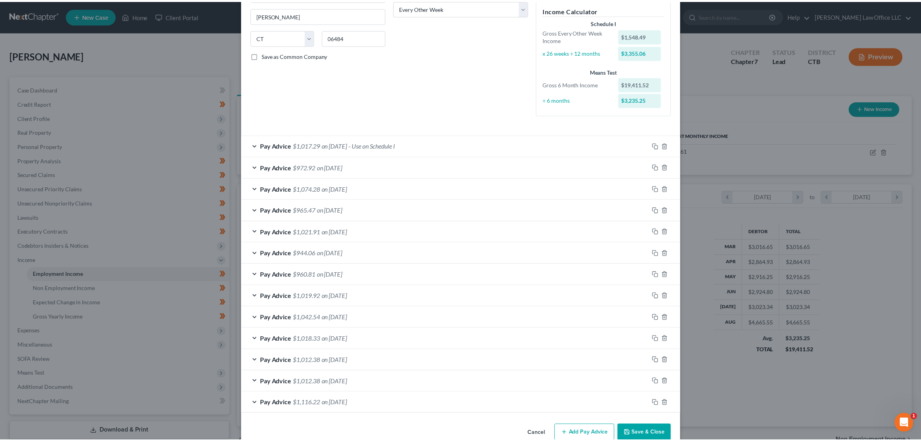
scroll to position [149, 0]
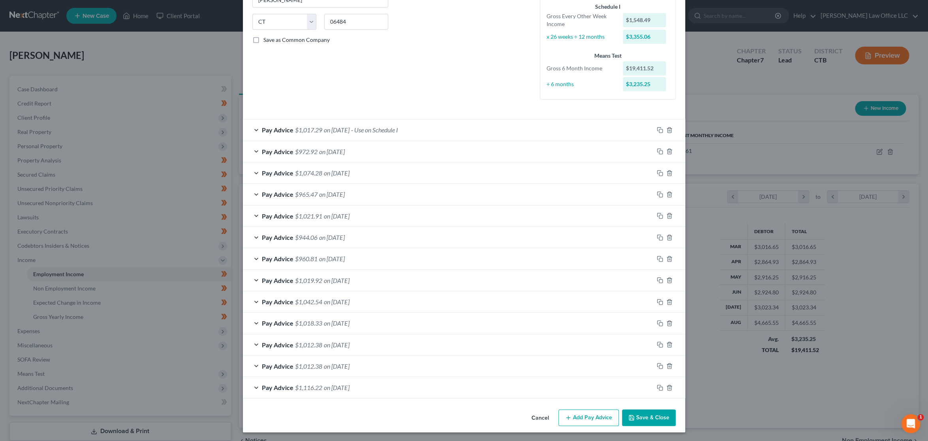
click at [647, 417] on button "Save & Close" at bounding box center [649, 417] width 54 height 17
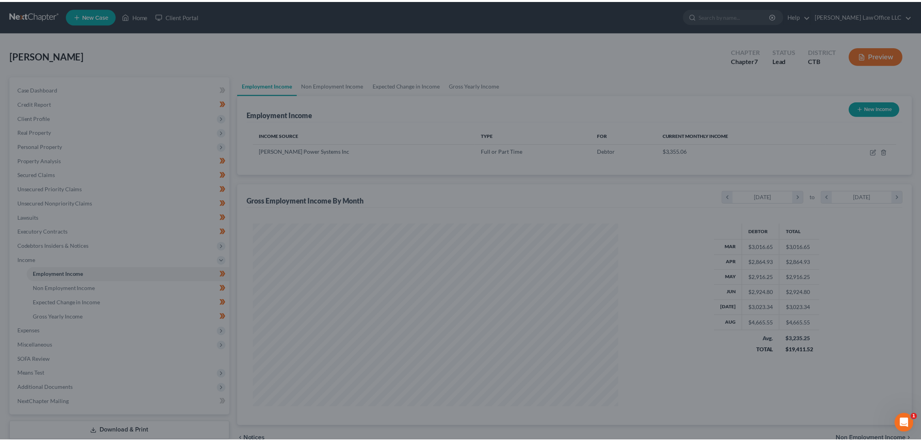
scroll to position [394871, 394671]
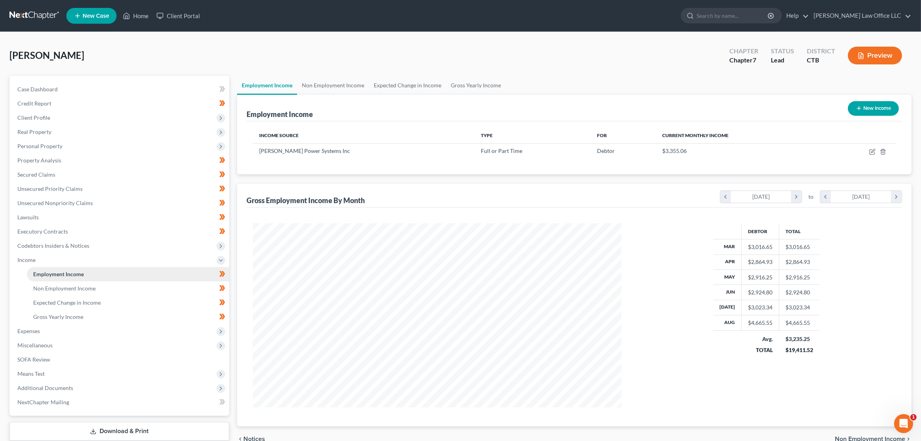
click at [92, 273] on link "Employment Income" at bounding box center [128, 274] width 202 height 14
click at [471, 83] on link "Gross Yearly Income" at bounding box center [476, 85] width 60 height 19
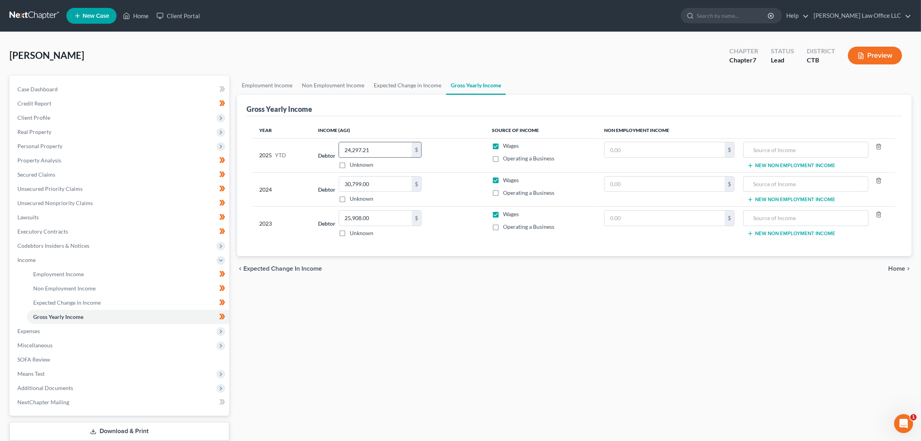
click at [373, 149] on input "24,297.21" at bounding box center [375, 149] width 73 height 15
type input "27,327.25"
click at [436, 291] on div "Employment Income Non Employment Income Expected Change in Income Gross Yearly …" at bounding box center [574, 268] width 682 height 385
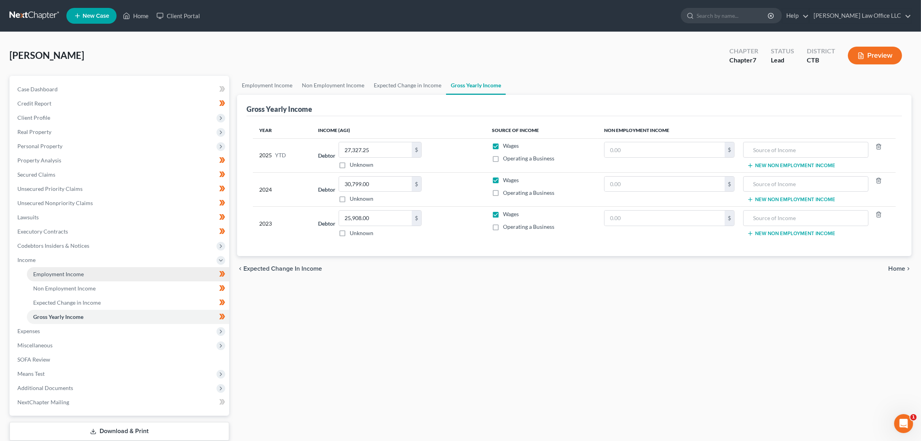
click at [85, 272] on link "Employment Income" at bounding box center [128, 274] width 202 height 14
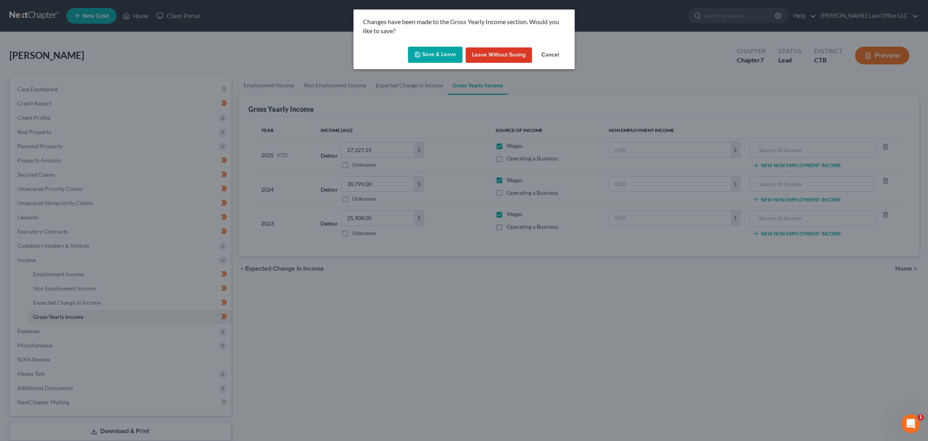
click at [440, 52] on button "Save & Leave" at bounding box center [435, 55] width 55 height 17
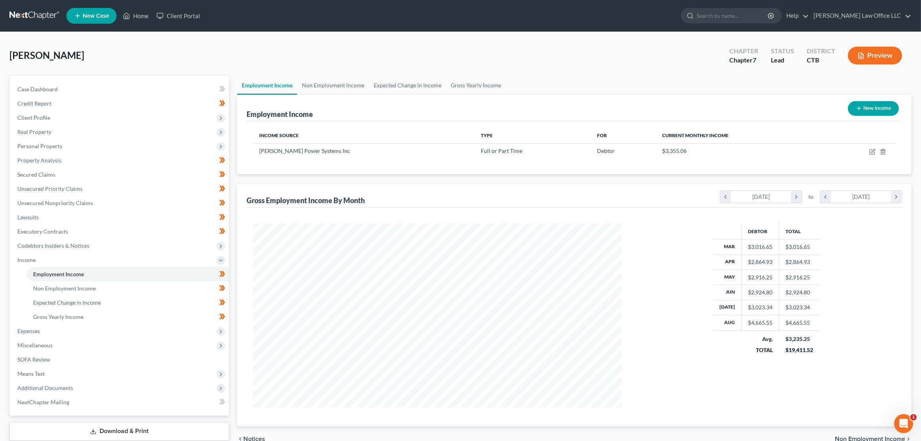
scroll to position [184, 384]
click at [68, 328] on span "Expenses" at bounding box center [120, 331] width 218 height 14
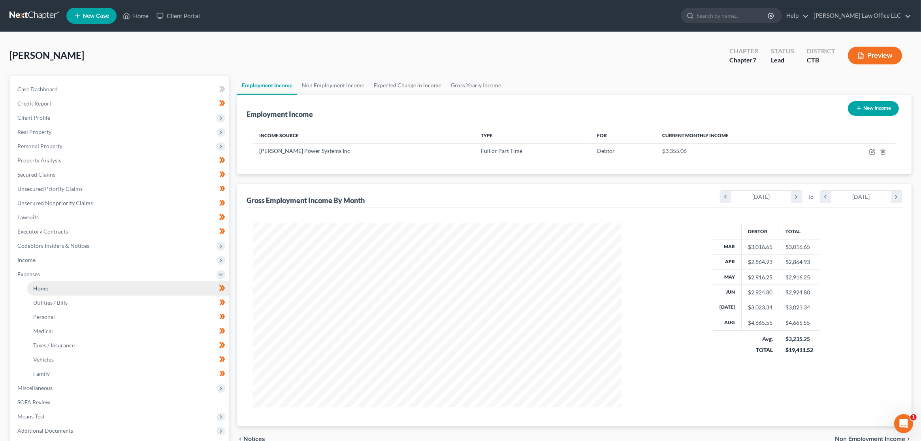
click at [80, 288] on link "Home" at bounding box center [128, 288] width 202 height 14
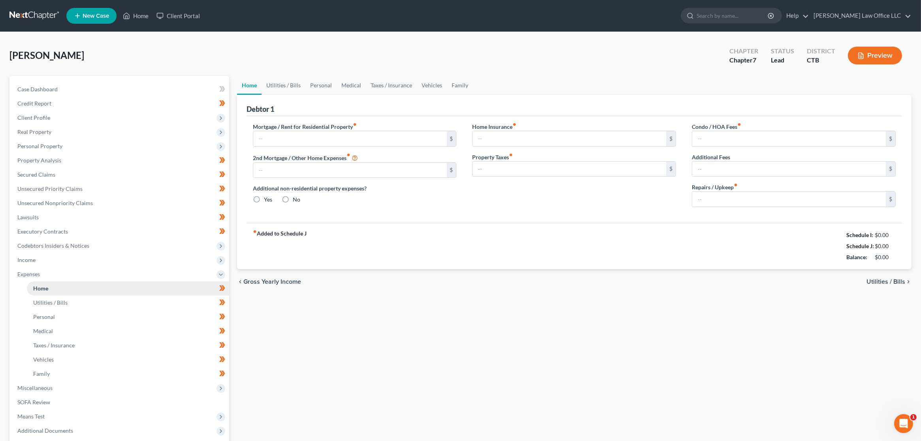
type input "1,243.00"
type input "0.00"
radio input "true"
type input "15.00"
type input "0.00"
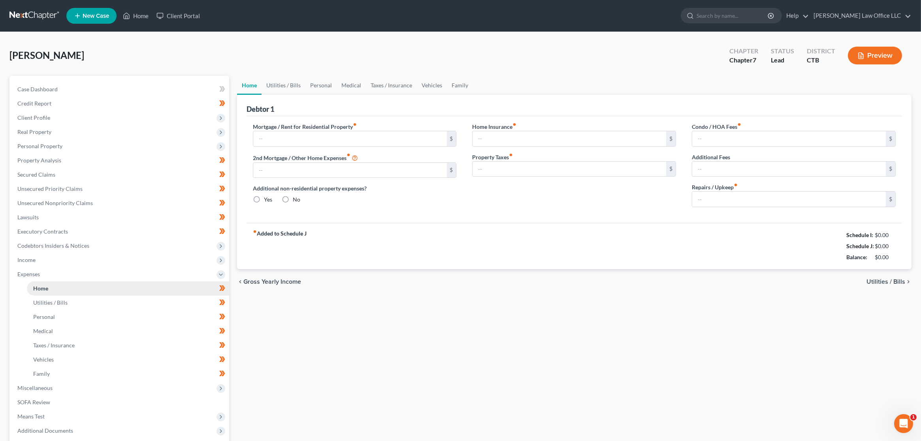
type input "264.16"
type input "0.00"
type input "100.00"
click at [284, 81] on link "Utilities / Bills" at bounding box center [284, 85] width 44 height 19
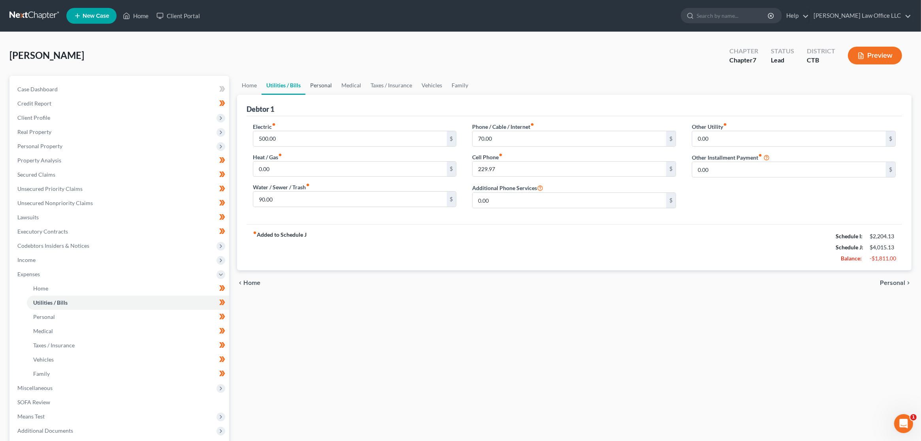
click at [321, 82] on link "Personal" at bounding box center [320, 85] width 31 height 19
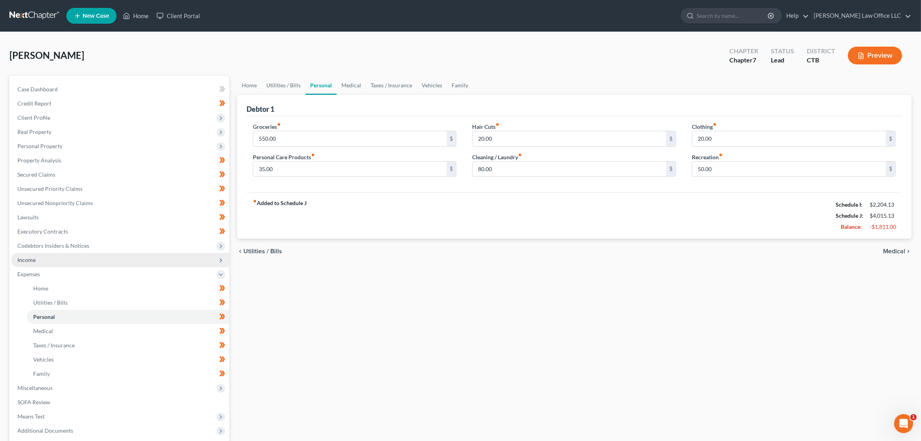
click at [74, 258] on span "Income" at bounding box center [120, 260] width 218 height 14
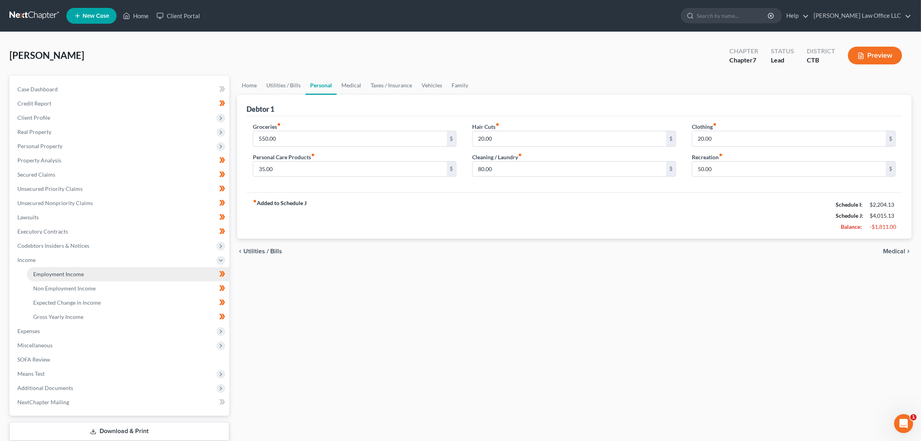
click at [72, 274] on span "Employment Income" at bounding box center [58, 274] width 51 height 7
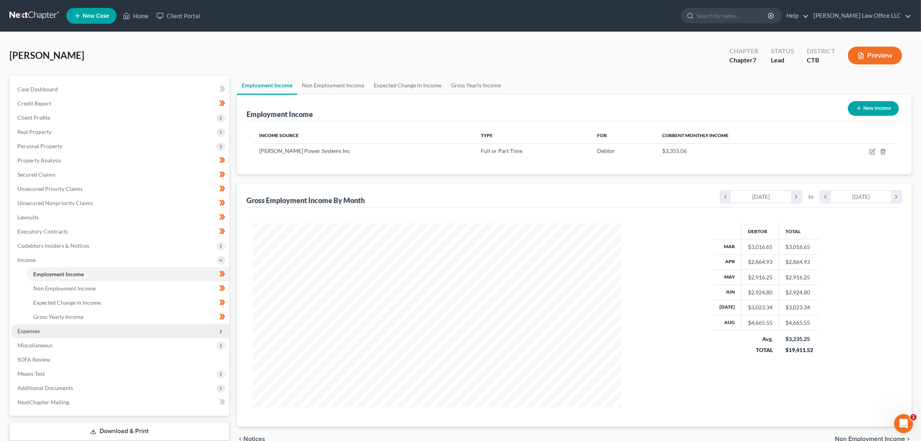
click at [78, 334] on span "Expenses" at bounding box center [120, 331] width 218 height 14
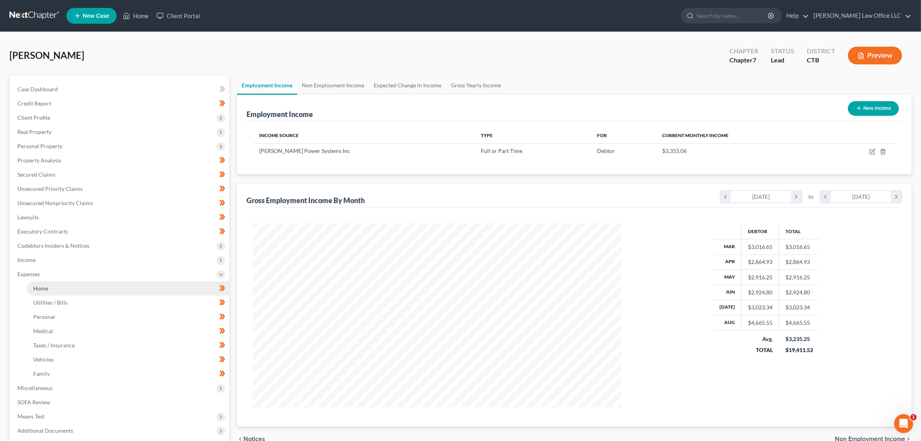
click at [82, 291] on link "Home" at bounding box center [128, 288] width 202 height 14
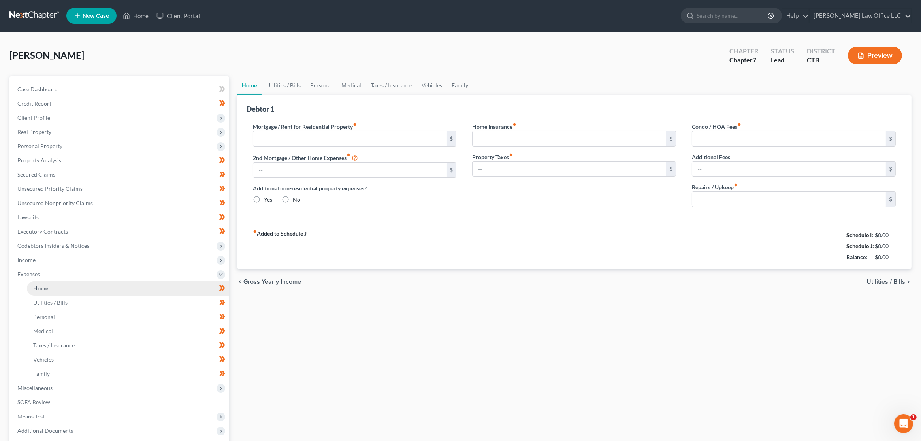
type input "1,243.00"
type input "0.00"
radio input "true"
type input "15.00"
type input "0.00"
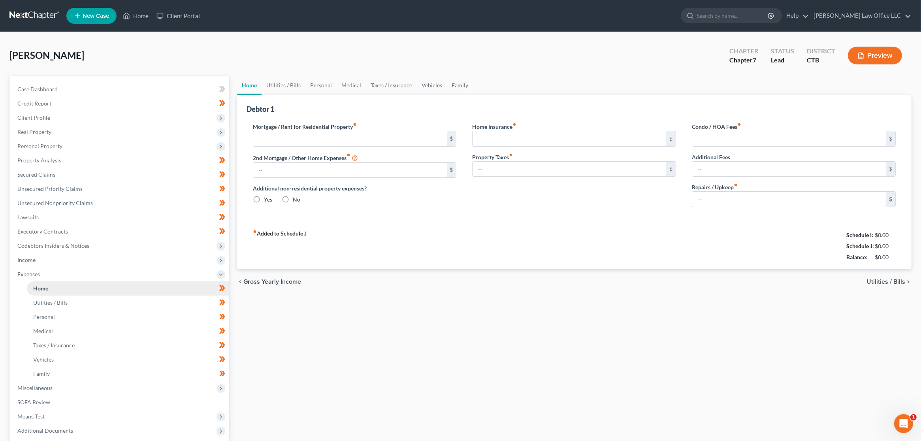
type input "264.16"
type input "0.00"
type input "100.00"
click at [292, 86] on link "Utilities / Bills" at bounding box center [284, 85] width 44 height 19
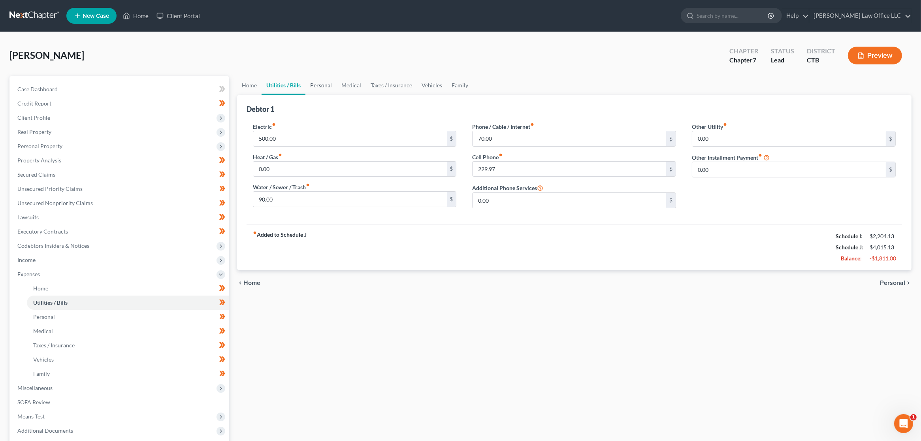
click at [318, 82] on link "Personal" at bounding box center [320, 85] width 31 height 19
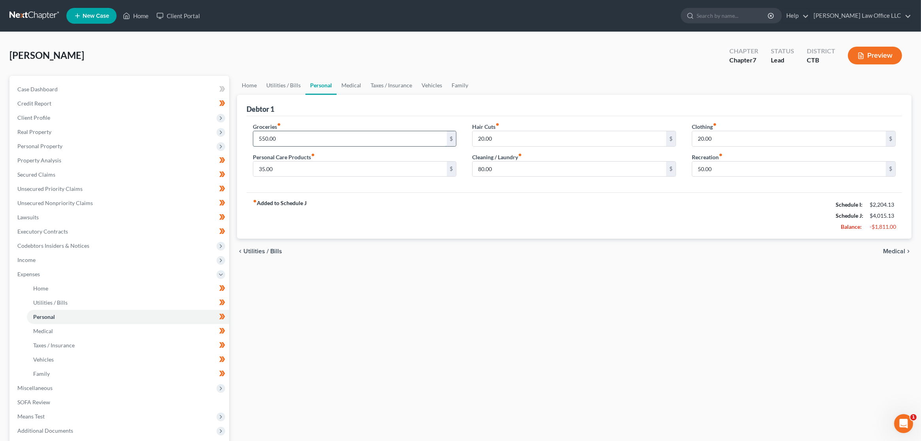
click at [319, 137] on input "550.00" at bounding box center [350, 138] width 194 height 15
click at [347, 139] on input "550.00" at bounding box center [350, 138] width 194 height 15
type input "458"
click at [385, 212] on div "fiber_manual_record Added to Schedule J Schedule I: $2,204.13 Schedule J: $3,92…" at bounding box center [574, 215] width 655 height 46
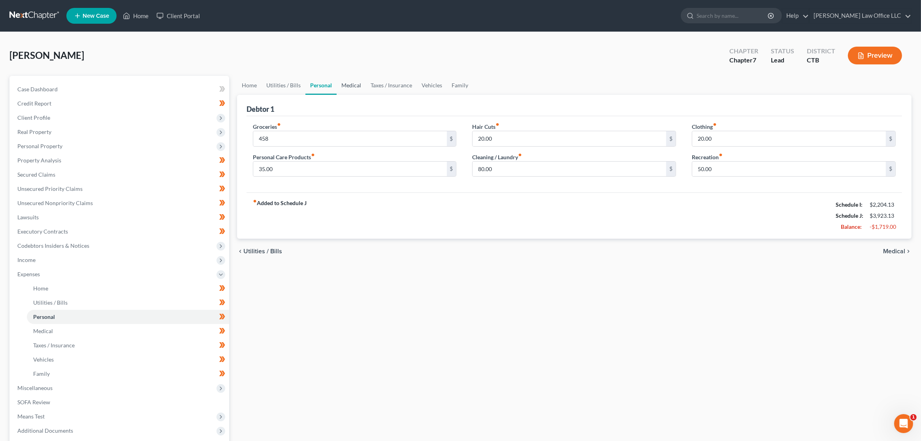
click at [360, 82] on link "Medical" at bounding box center [351, 85] width 29 height 19
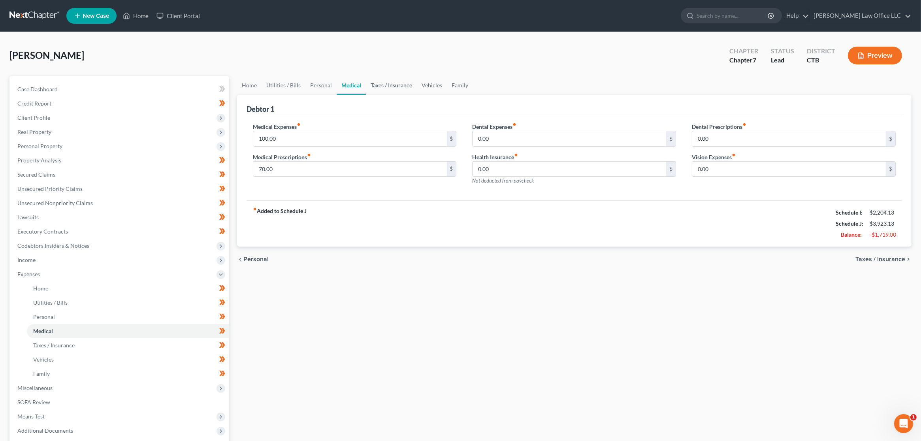
click at [392, 85] on link "Taxes / Insurance" at bounding box center [391, 85] width 51 height 19
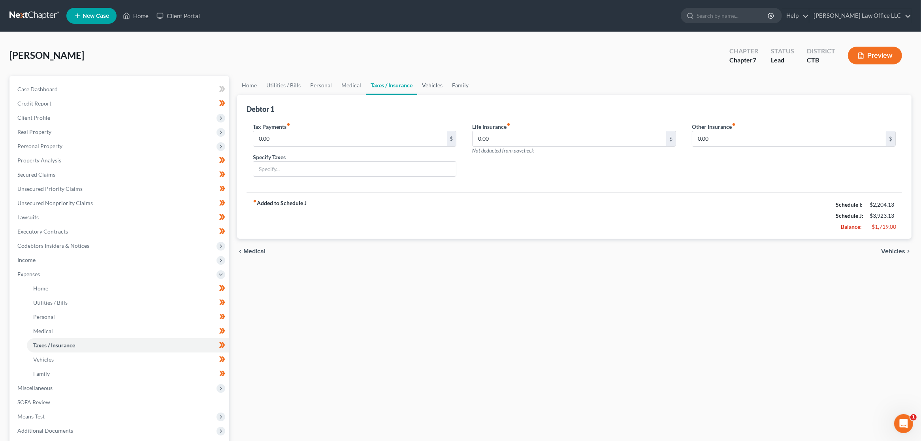
click at [440, 86] on link "Vehicles" at bounding box center [432, 85] width 30 height 19
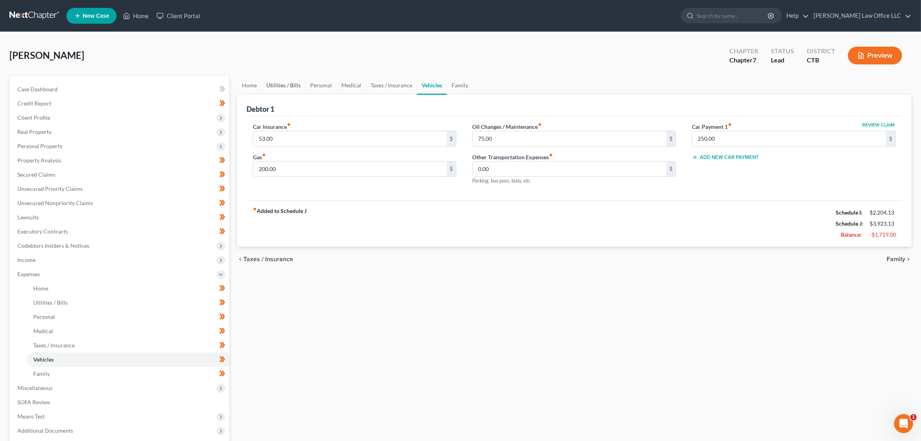
click at [276, 87] on link "Utilities / Bills" at bounding box center [284, 85] width 44 height 19
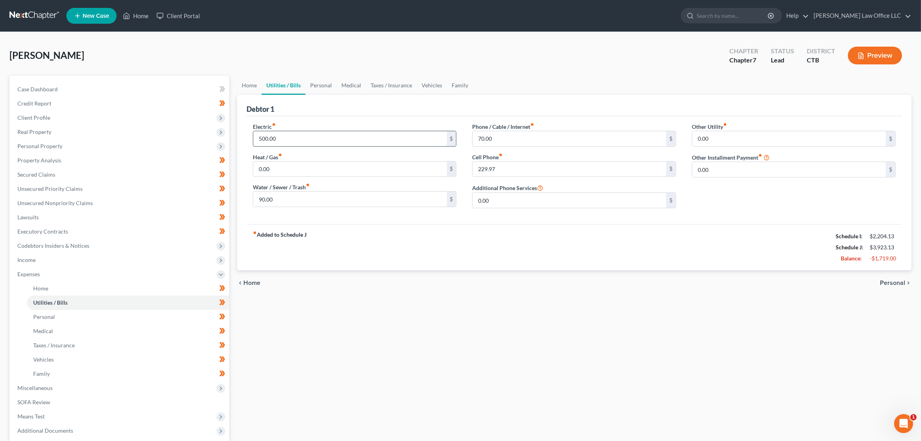
click at [324, 134] on input "500.00" at bounding box center [350, 138] width 194 height 15
type input "350"
click at [380, 229] on div "fiber_manual_record Added to Schedule J Schedule I: $2,204.13 Schedule J: $3,77…" at bounding box center [574, 247] width 655 height 46
click at [898, 283] on span "Personal" at bounding box center [892, 283] width 25 height 6
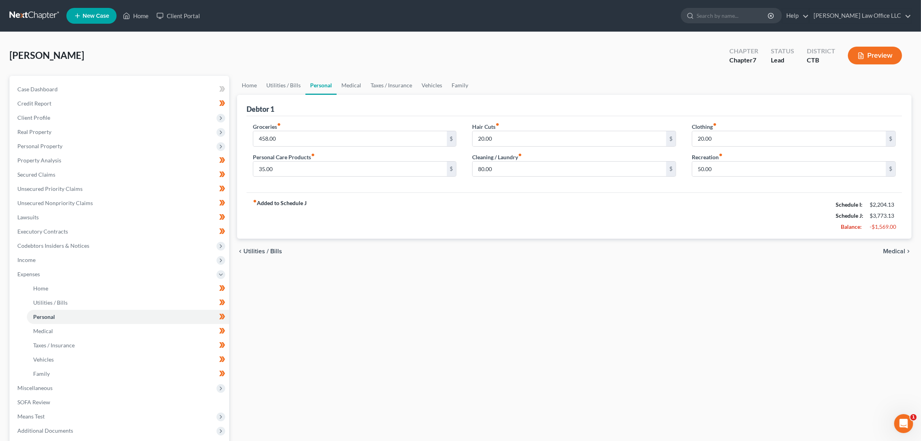
click at [417, 308] on div "Home Utilities / Bills Personal Medical Taxes / Insurance Vehicles Family Debto…" at bounding box center [574, 290] width 682 height 428
click at [530, 268] on div "Home Utilities / Bills Personal Medical Taxes / Insurance Vehicles Family Debto…" at bounding box center [574, 290] width 682 height 428
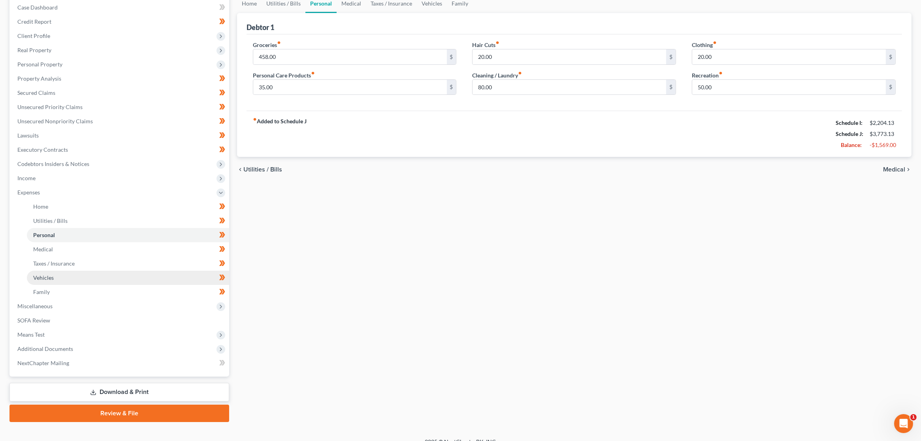
scroll to position [92, 0]
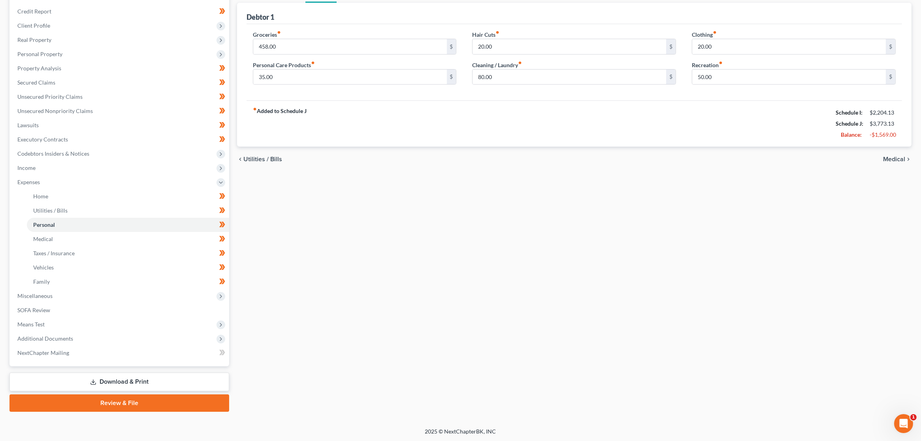
click at [126, 405] on link "Review & File" at bounding box center [119, 402] width 220 height 17
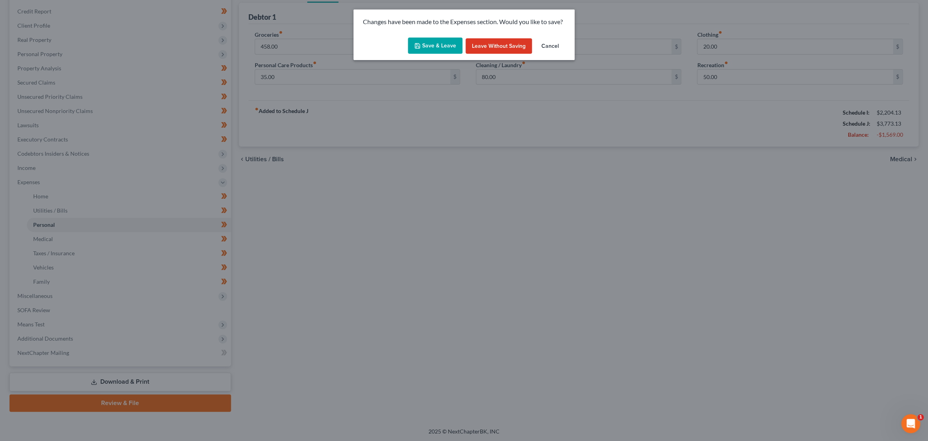
click at [432, 48] on button "Save & Leave" at bounding box center [435, 46] width 55 height 17
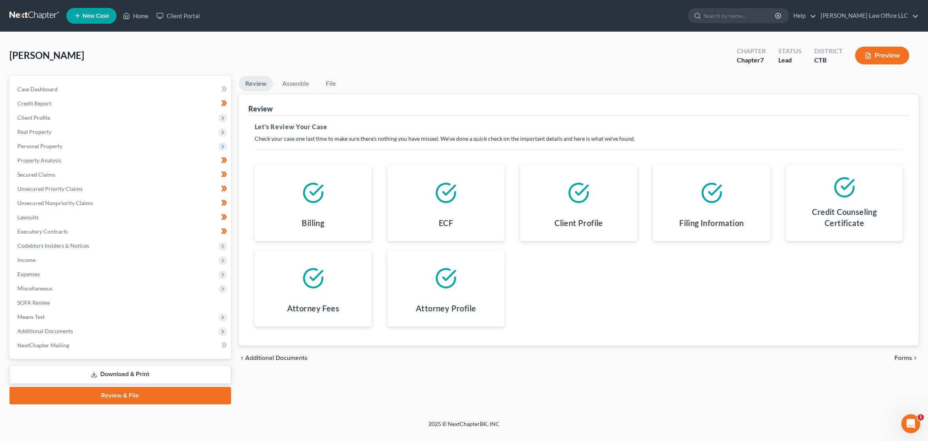
click at [881, 60] on button "Preview" at bounding box center [882, 56] width 54 height 18
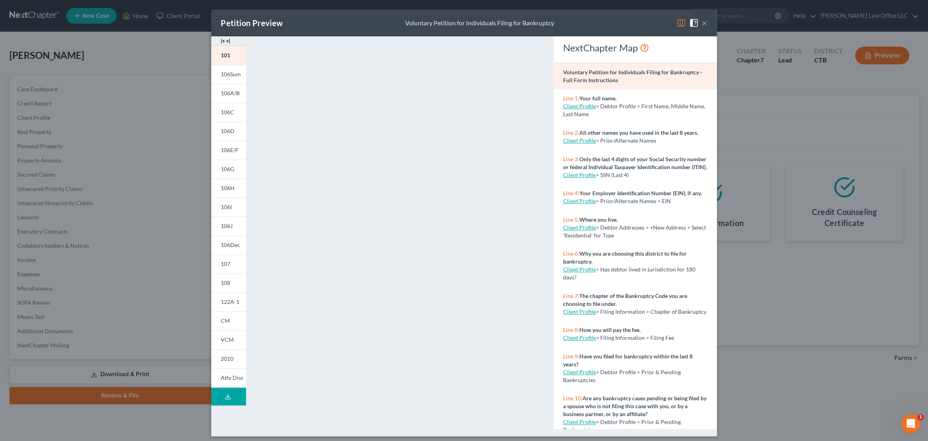
click at [230, 392] on button "Download Draft" at bounding box center [228, 397] width 35 height 18
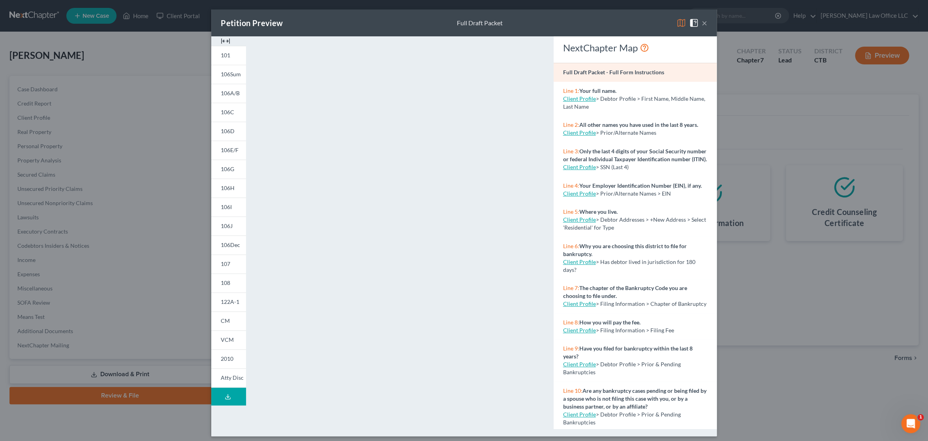
click at [702, 22] on button "×" at bounding box center [705, 22] width 6 height 9
